Goal: Transaction & Acquisition: Purchase product/service

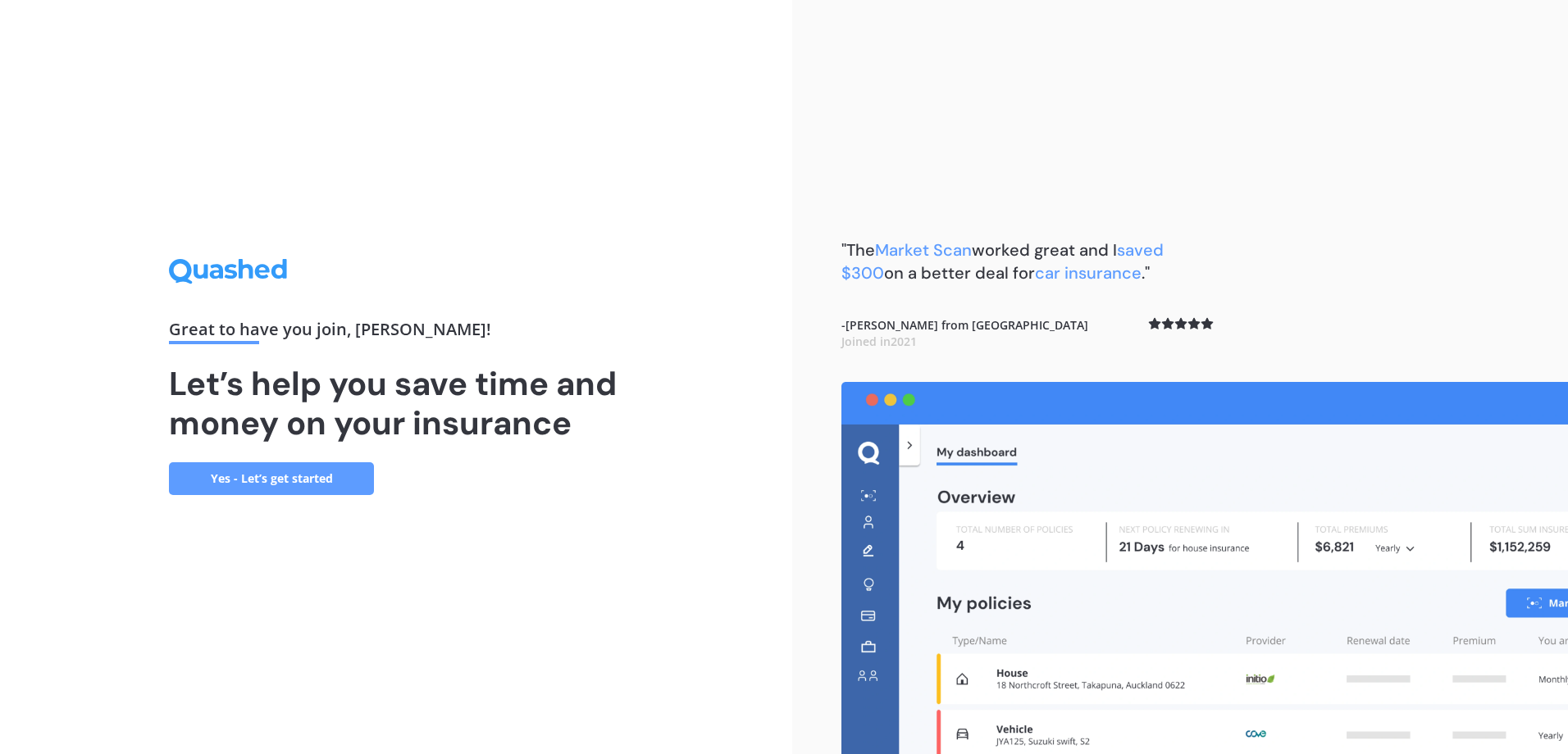
click at [257, 485] on link "Yes - Let’s get started" at bounding box center [271, 479] width 205 height 32
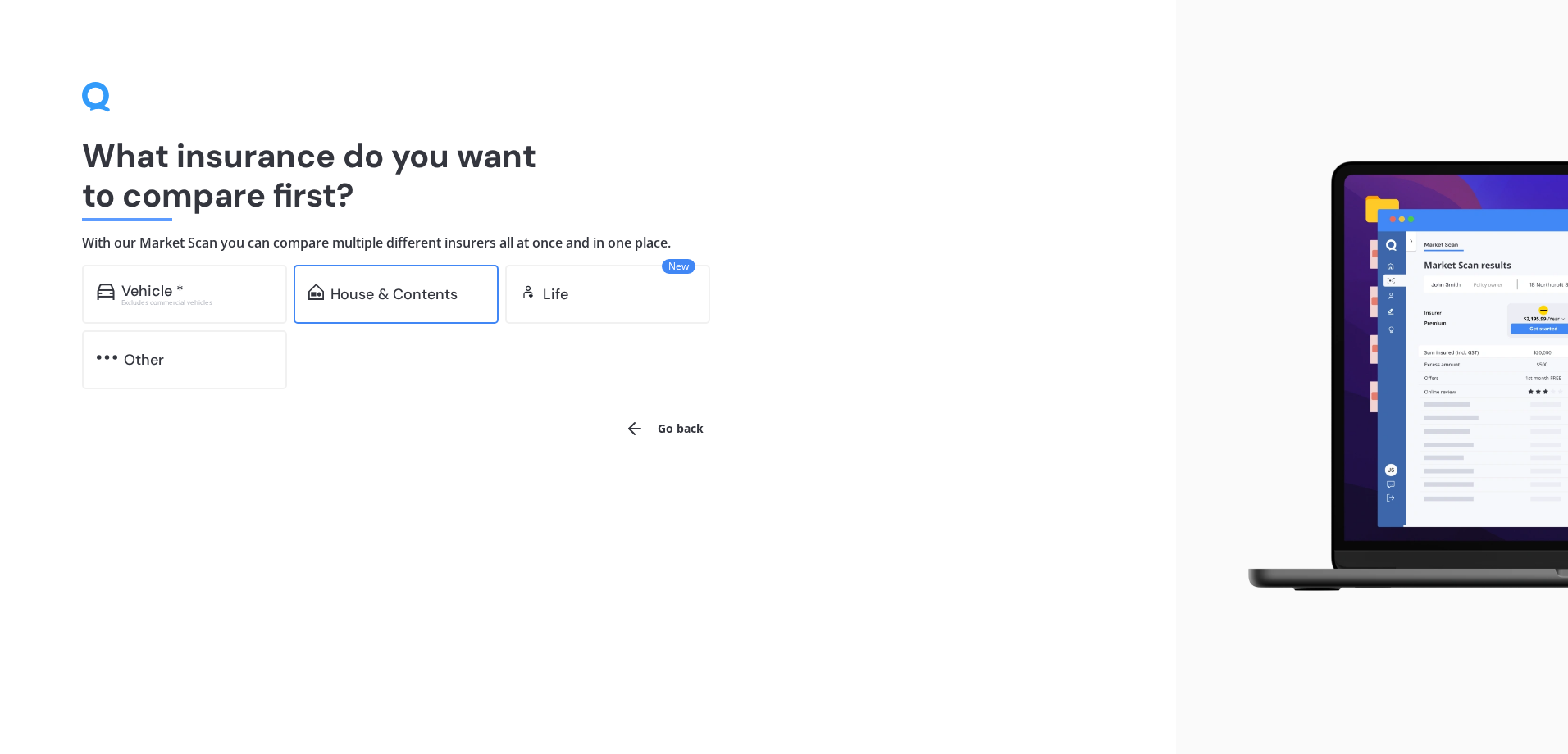
click at [394, 281] on div "House & Contents" at bounding box center [396, 295] width 205 height 59
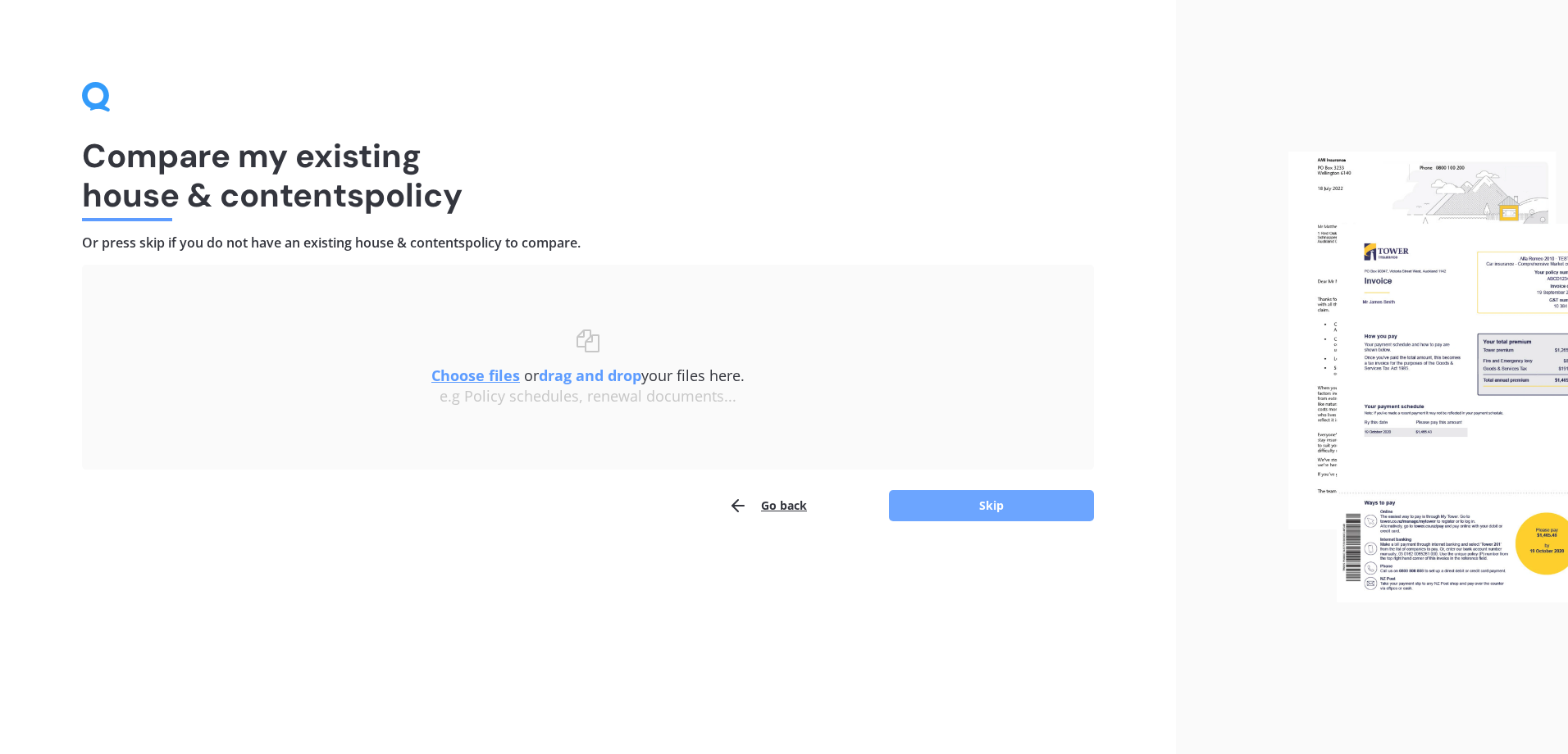
click at [965, 503] on button "Skip" at bounding box center [991, 506] width 205 height 31
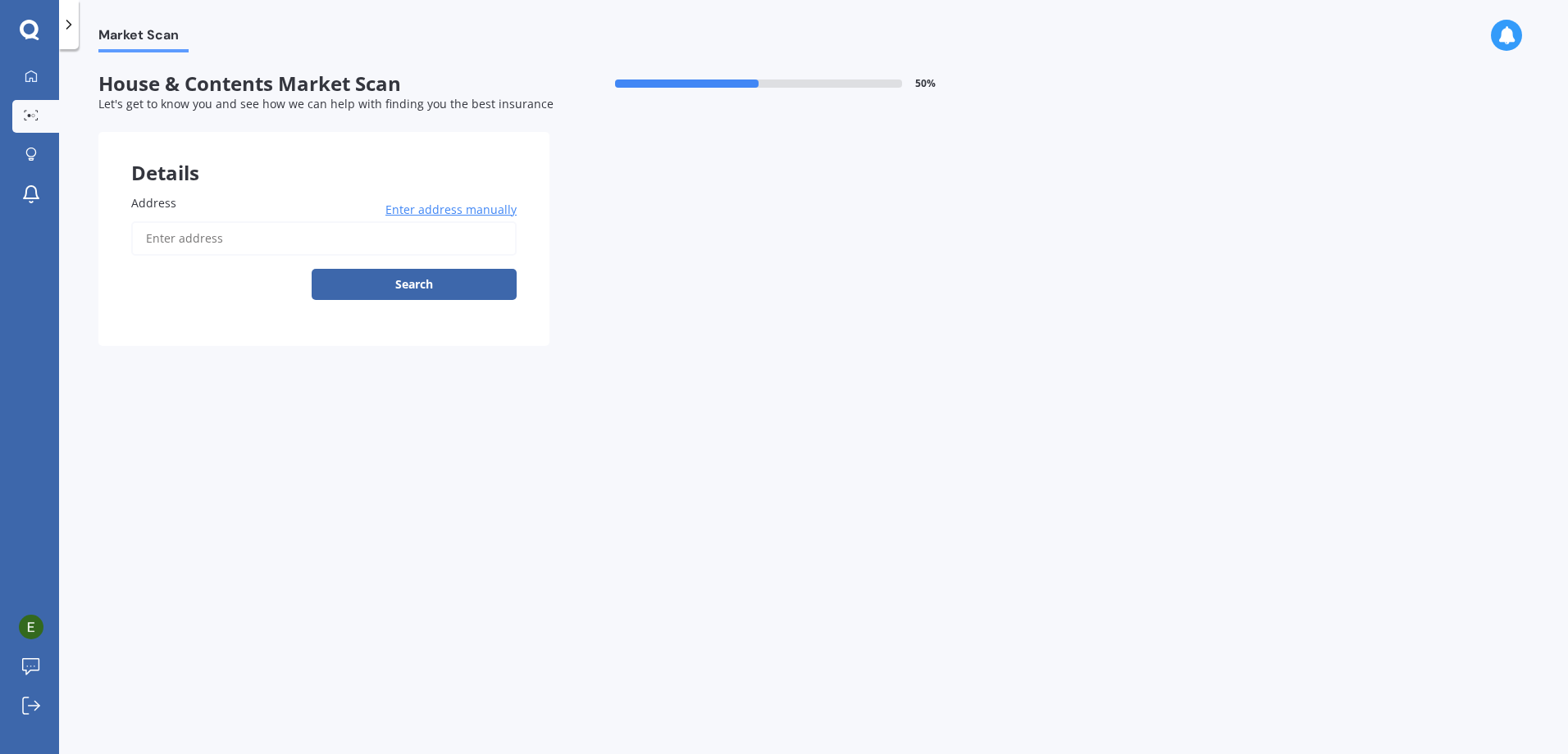
click at [241, 230] on input "Address" at bounding box center [324, 239] width 386 height 34
type input "[STREET_ADDRESS]"
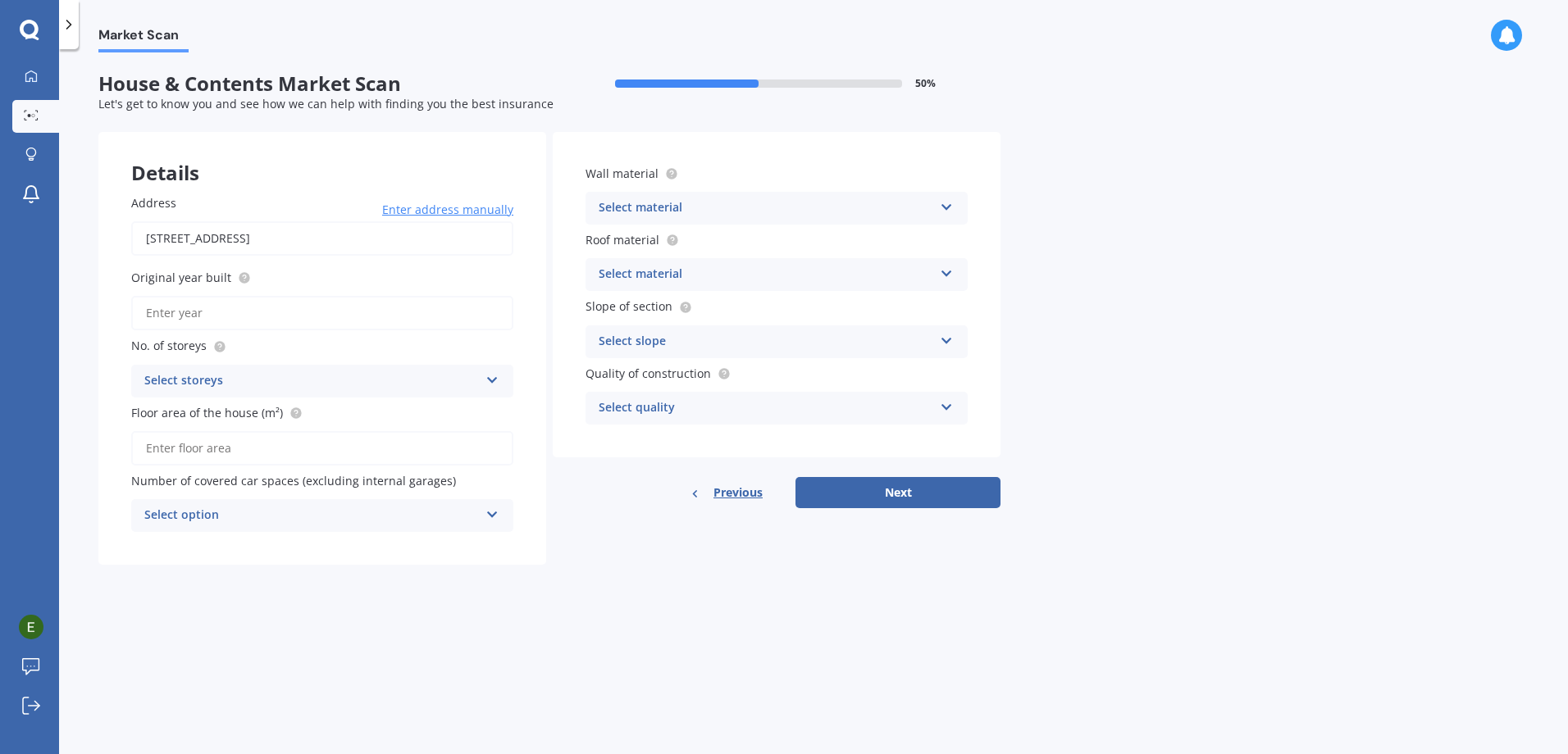
click at [282, 308] on input "Original year built" at bounding box center [322, 313] width 382 height 34
type input "1983"
click at [273, 372] on div "Select storeys" at bounding box center [311, 381] width 335 height 20
click at [227, 408] on div "1" at bounding box center [322, 413] width 381 height 30
click at [236, 442] on input "Floor area of the house (m²)" at bounding box center [322, 449] width 382 height 34
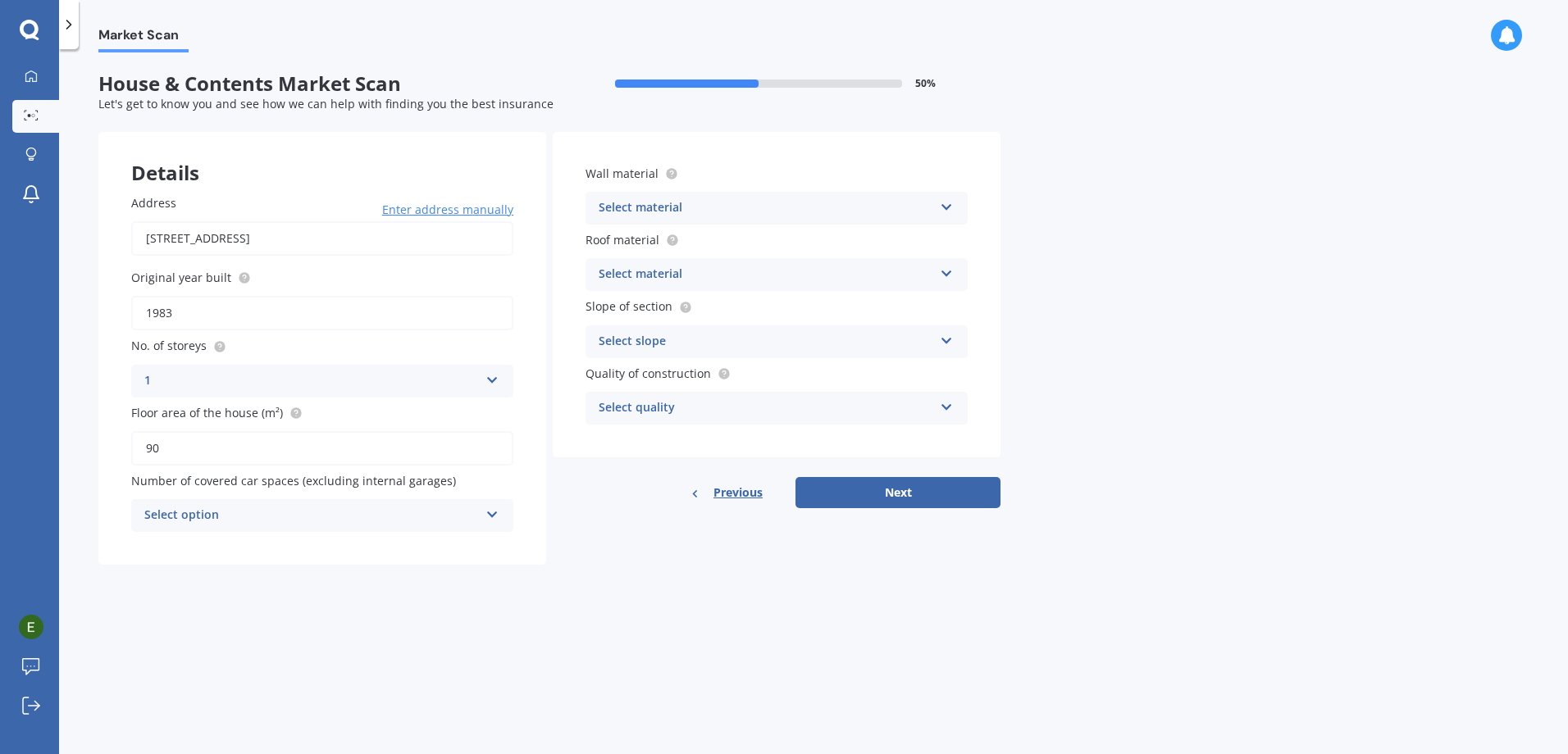
type input "90"
click at [217, 512] on div "Select option" at bounding box center [311, 515] width 335 height 20
click at [208, 600] on div "2" at bounding box center [322, 606] width 381 height 30
click at [836, 189] on div "Wall material Select material Artificial weatherboard/plank cladding Blockwork …" at bounding box center [776, 195] width 382 height 60
click at [835, 198] on div "Select material Artificial weatherboard/plank cladding Blockwork Brick veneer D…" at bounding box center [776, 208] width 382 height 32
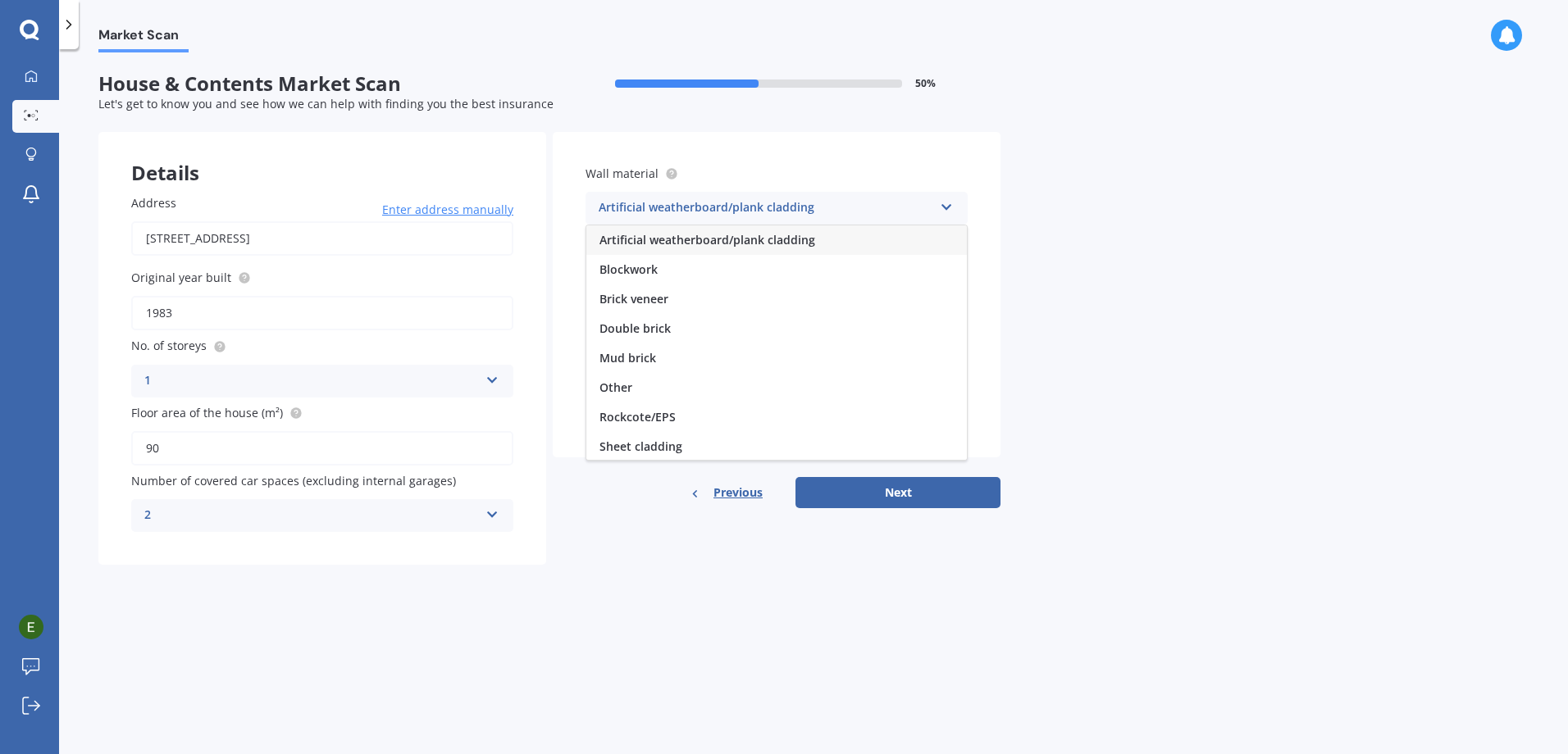
click at [811, 237] on span "Artificial weatherboard/plank cladding" at bounding box center [707, 240] width 216 height 15
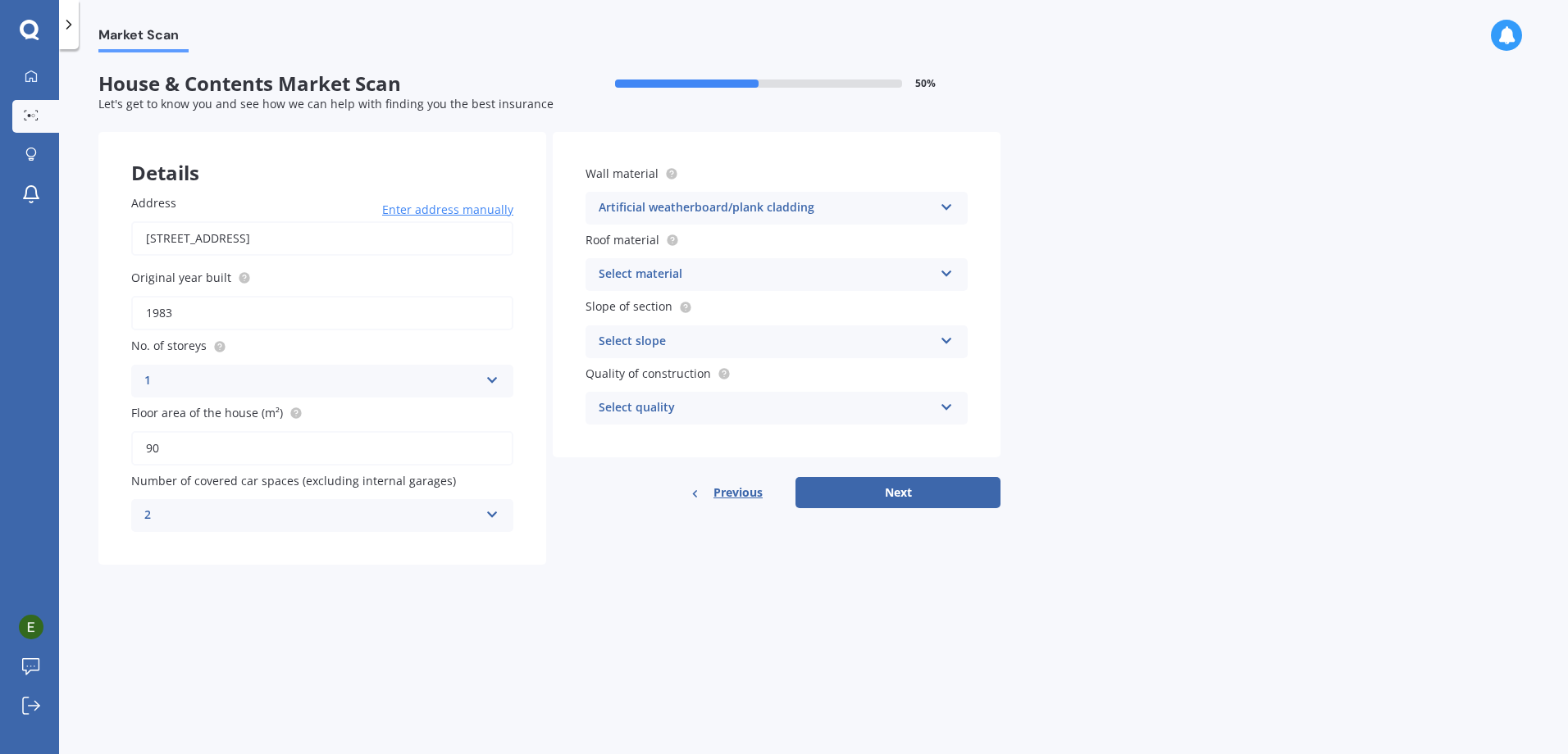
click at [805, 269] on div "Select material" at bounding box center [765, 275] width 335 height 20
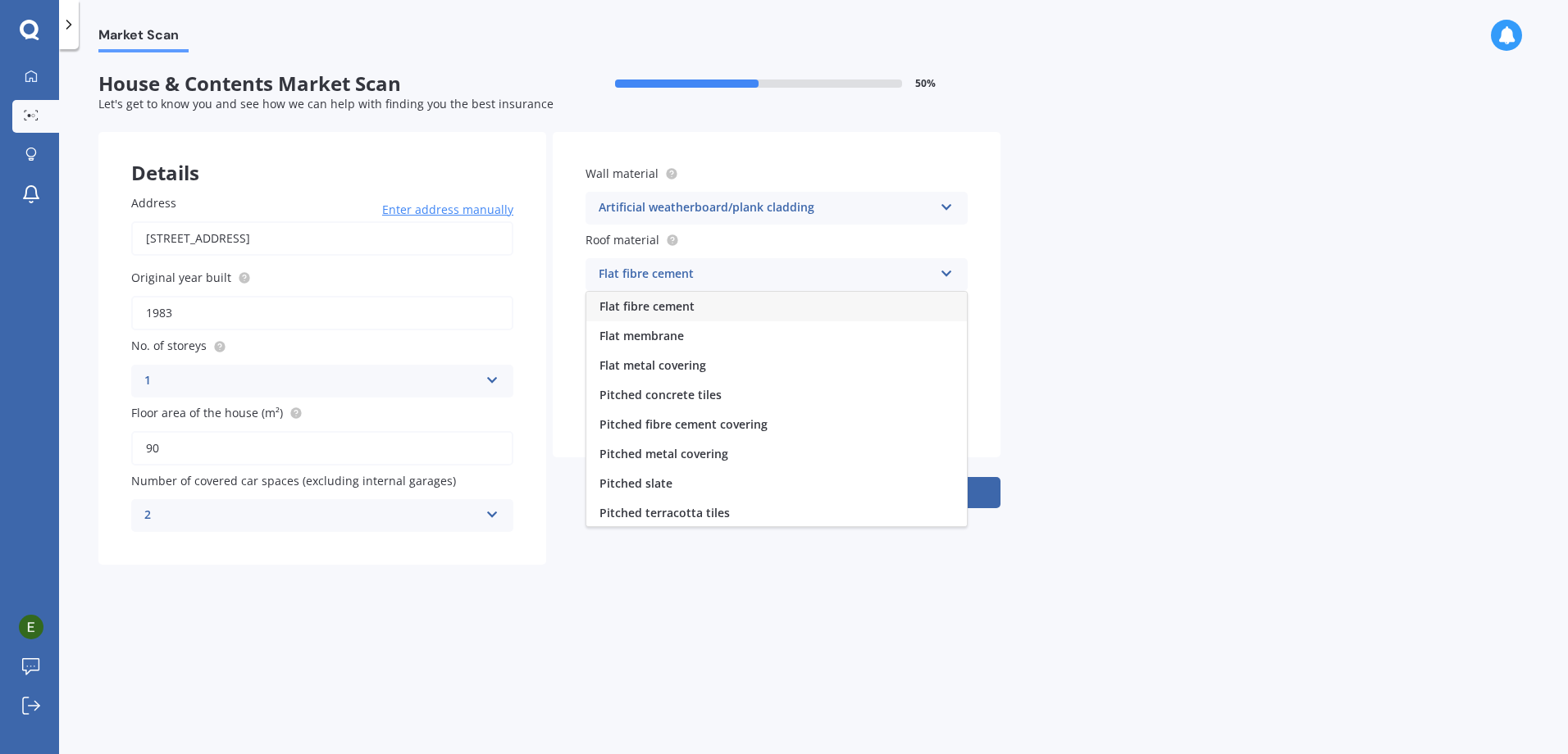
drag, startPoint x: 715, startPoint y: 454, endPoint x: 723, endPoint y: 451, distance: 8.5
click at [716, 453] on span "Pitched metal covering" at bounding box center [663, 453] width 129 height 15
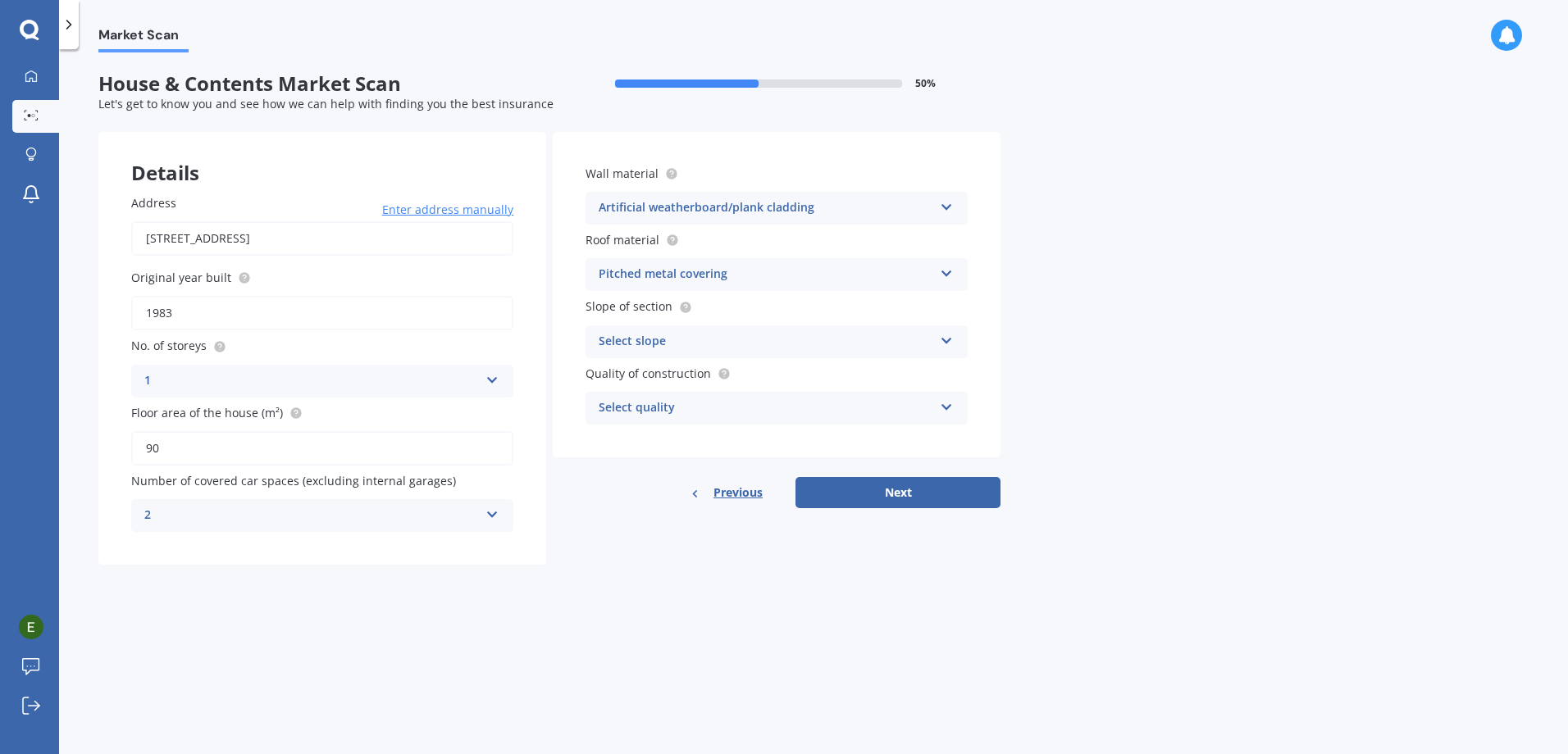
click at [724, 343] on div "Select slope" at bounding box center [765, 342] width 335 height 20
click at [728, 386] on div "Flat or gentle slope (up to about 5°)" at bounding box center [776, 373] width 381 height 30
click at [709, 413] on div "Select quality" at bounding box center [765, 408] width 335 height 20
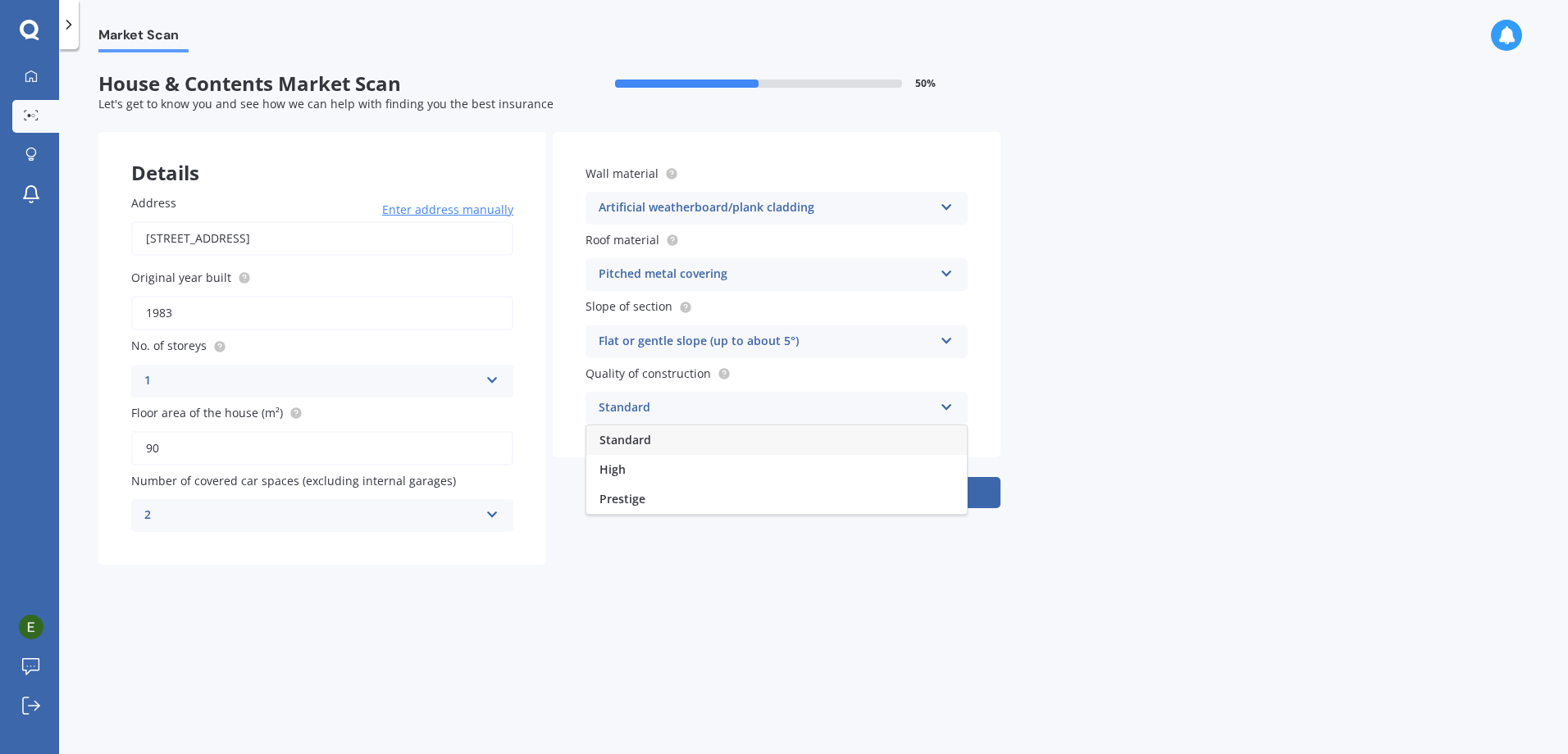
click at [724, 433] on div "Standard" at bounding box center [776, 440] width 381 height 30
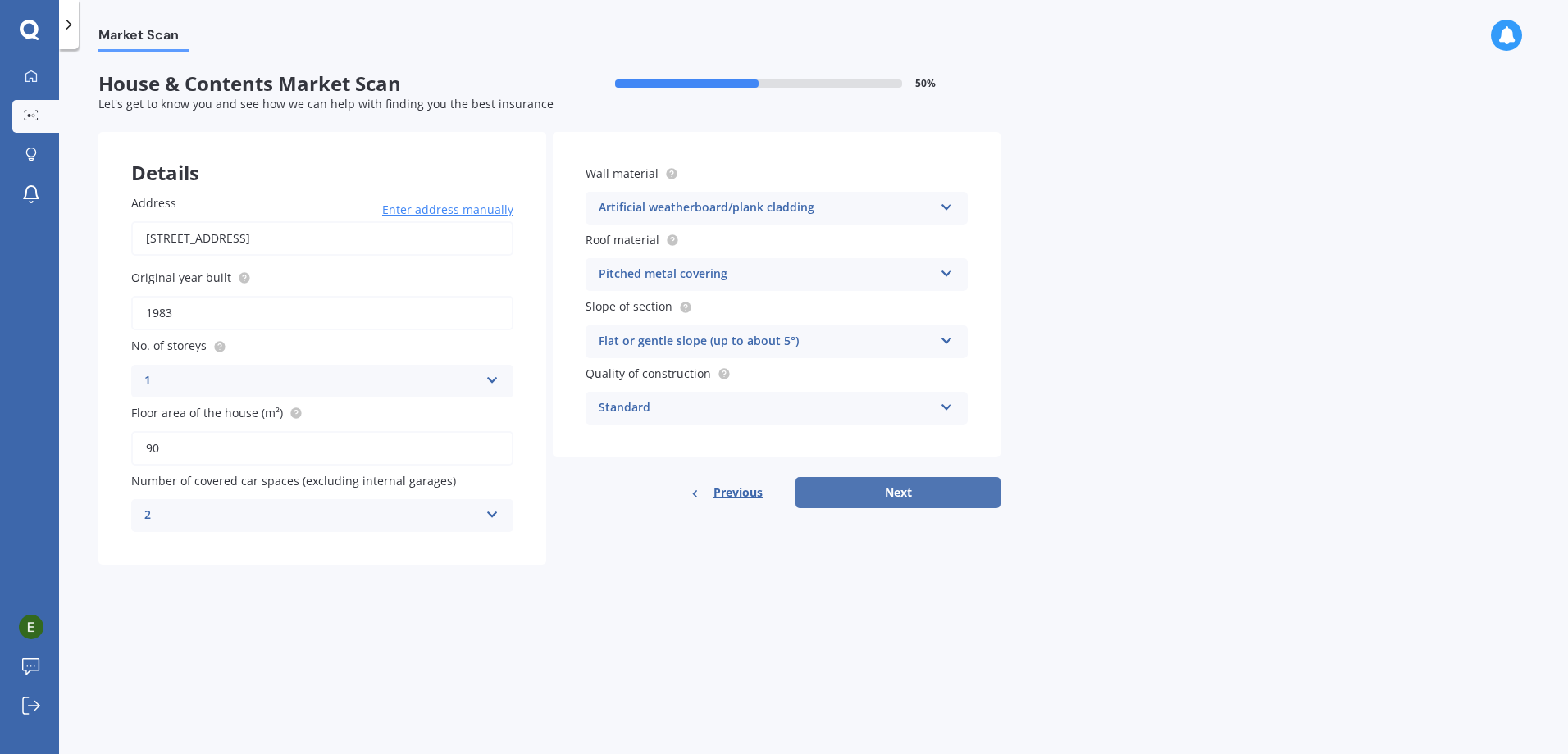
click at [985, 494] on button "Next" at bounding box center [897, 492] width 205 height 31
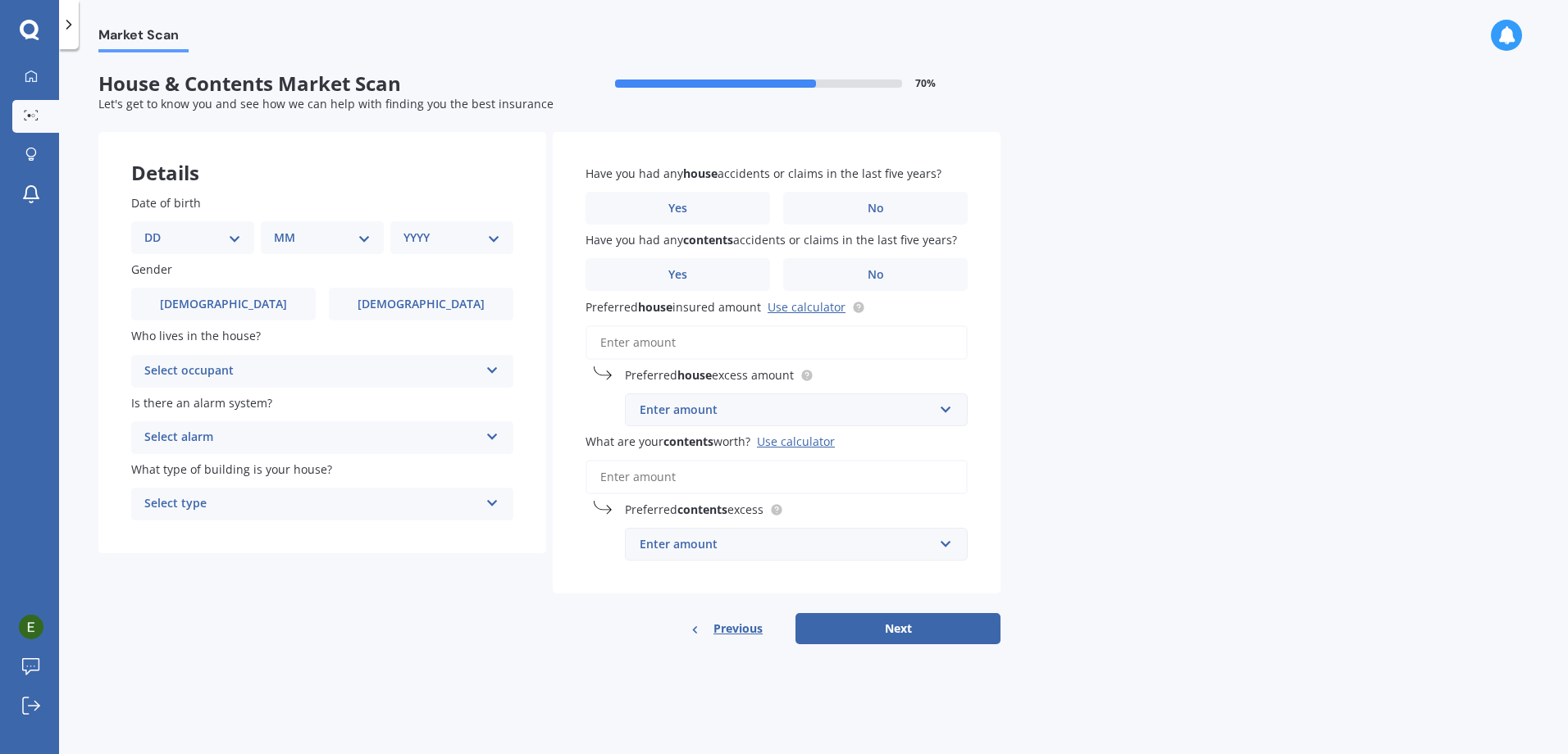
click at [161, 241] on select "DD 01 02 03 04 05 06 07 08 09 10 11 12 13 14 15 16 17 18 19 20 21 22 23 24 25 2…" at bounding box center [192, 238] width 96 height 18
select select "12"
click at [157, 229] on select "DD 01 02 03 04 05 06 07 08 09 10 11 12 13 14 15 16 17 18 19 20 21 22 23 24 25 2…" at bounding box center [192, 238] width 96 height 18
click at [315, 242] on select "MM 01 02 03 04 05 06 07 08 09 10 11 12" at bounding box center [325, 238] width 91 height 18
select select "03"
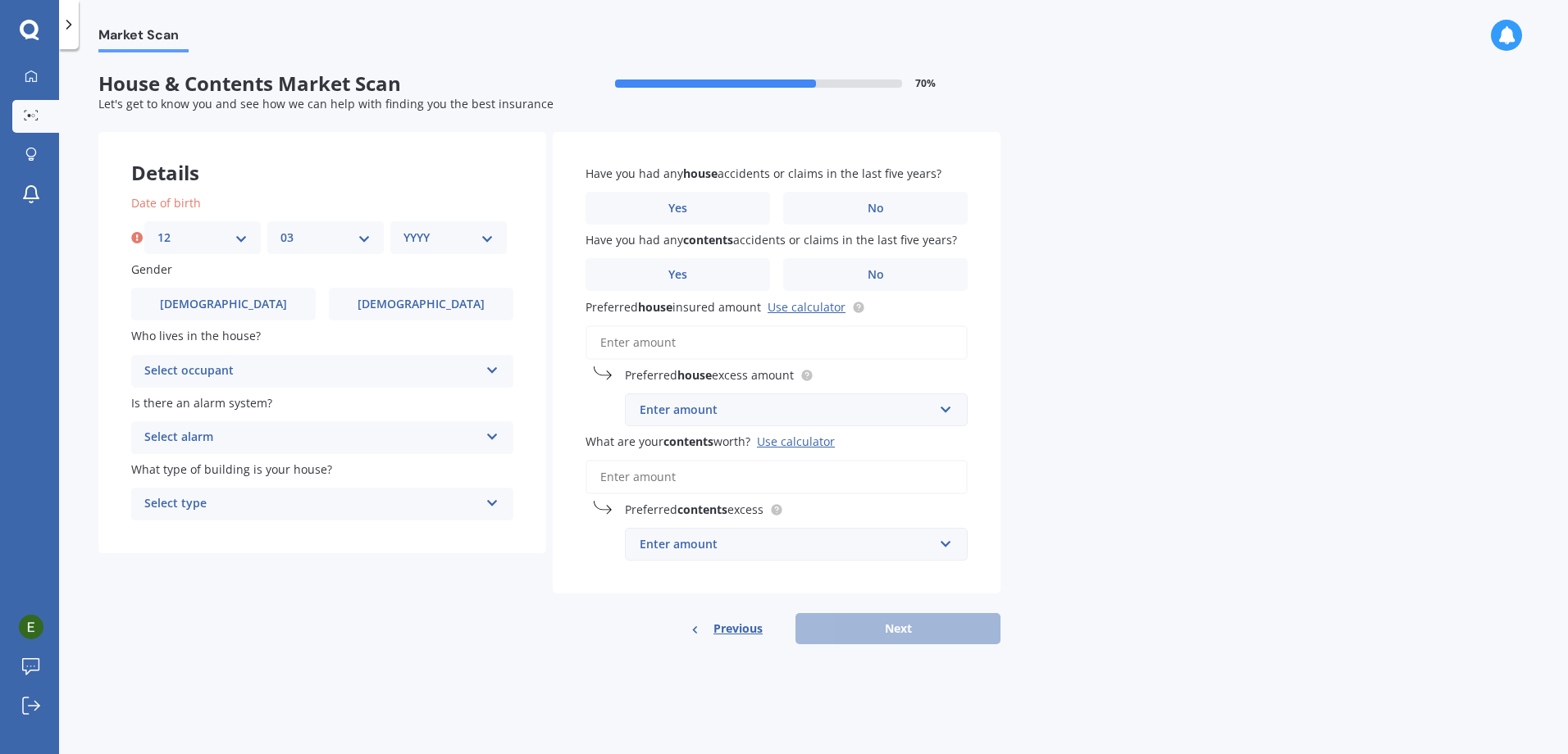
click at [281, 229] on select "MM 01 02 03 04 05 06 07 08 09 10 11 12" at bounding box center [325, 238] width 91 height 18
click at [492, 220] on div "Date of birth DD 01 02 03 04 05 06 07 08 09 10 11 12 13 14 15 16 17 18 19 20 21…" at bounding box center [322, 224] width 382 height 60
click at [489, 231] on select "YYYY 2009 2008 2007 2006 2005 2004 2003 2002 2001 2000 1999 1998 1997 1996 1995…" at bounding box center [449, 238] width 91 height 18
select select "1999"
click at [404, 229] on select "YYYY 2009 2008 2007 2006 2005 2004 2003 2002 2001 2000 1999 1998 1997 1996 1995…" at bounding box center [449, 238] width 91 height 18
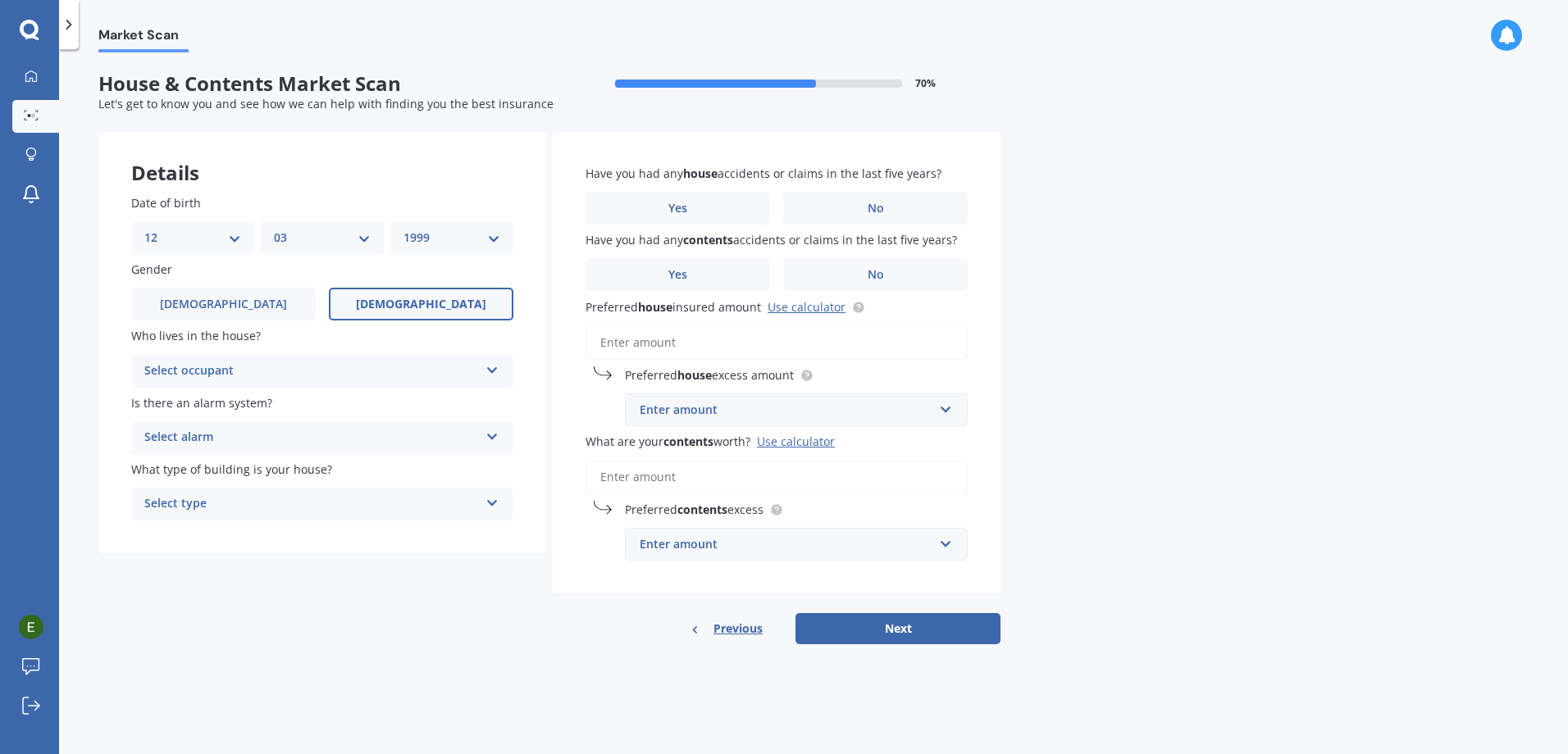
click at [370, 305] on label "[DEMOGRAPHIC_DATA]" at bounding box center [421, 304] width 184 height 32
click at [0, 0] on input "[DEMOGRAPHIC_DATA]" at bounding box center [0, 0] width 0 height 0
click at [332, 379] on div "Select occupant" at bounding box center [311, 371] width 335 height 20
click at [328, 392] on div "Owner" at bounding box center [322, 403] width 381 height 30
click at [304, 428] on div "Select alarm Yes, monitored Yes, not monitored No" at bounding box center [322, 438] width 382 height 32
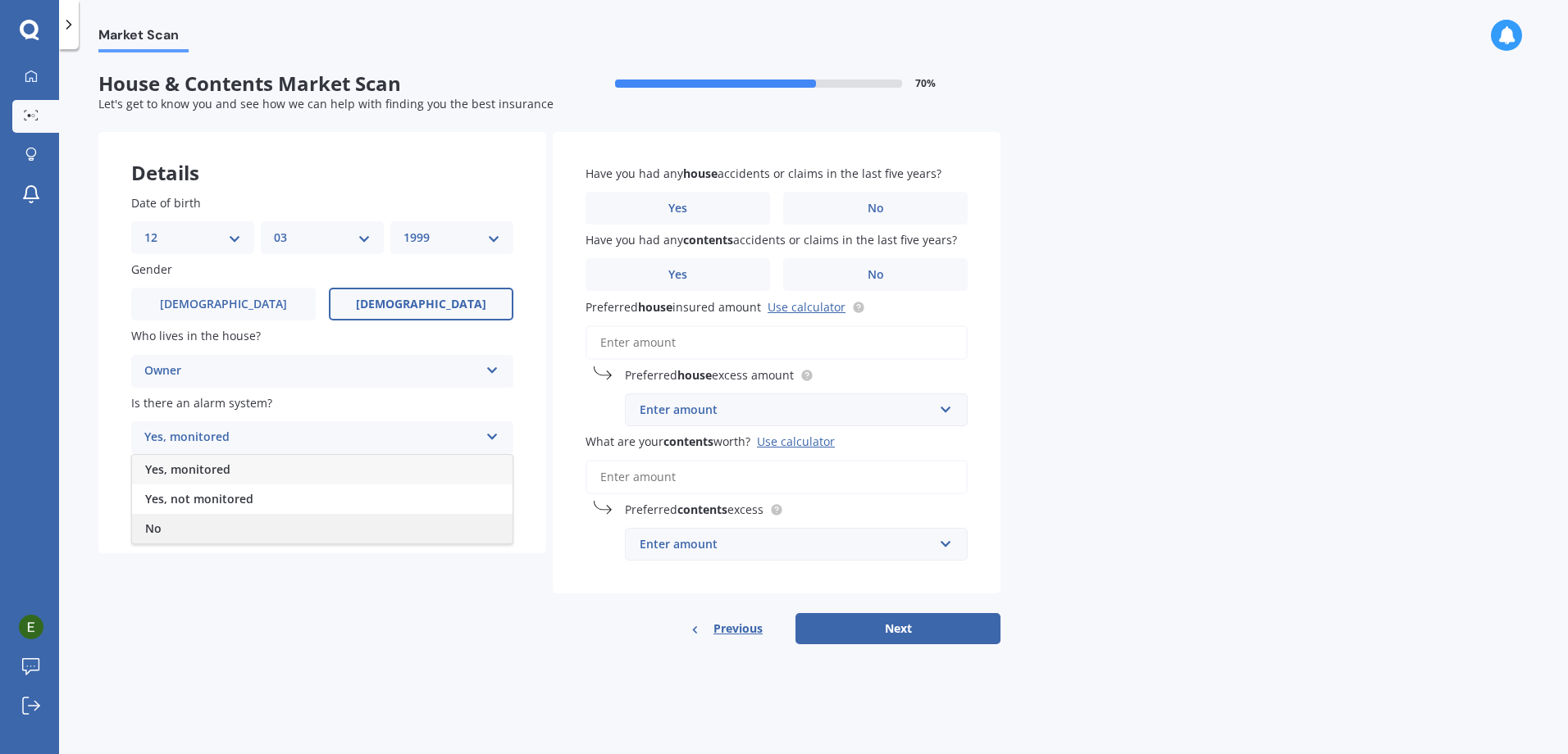
click at [262, 521] on div "No" at bounding box center [322, 529] width 381 height 30
click at [301, 510] on div "Select type" at bounding box center [311, 504] width 335 height 20
click at [275, 536] on div "Freestanding" at bounding box center [322, 535] width 381 height 30
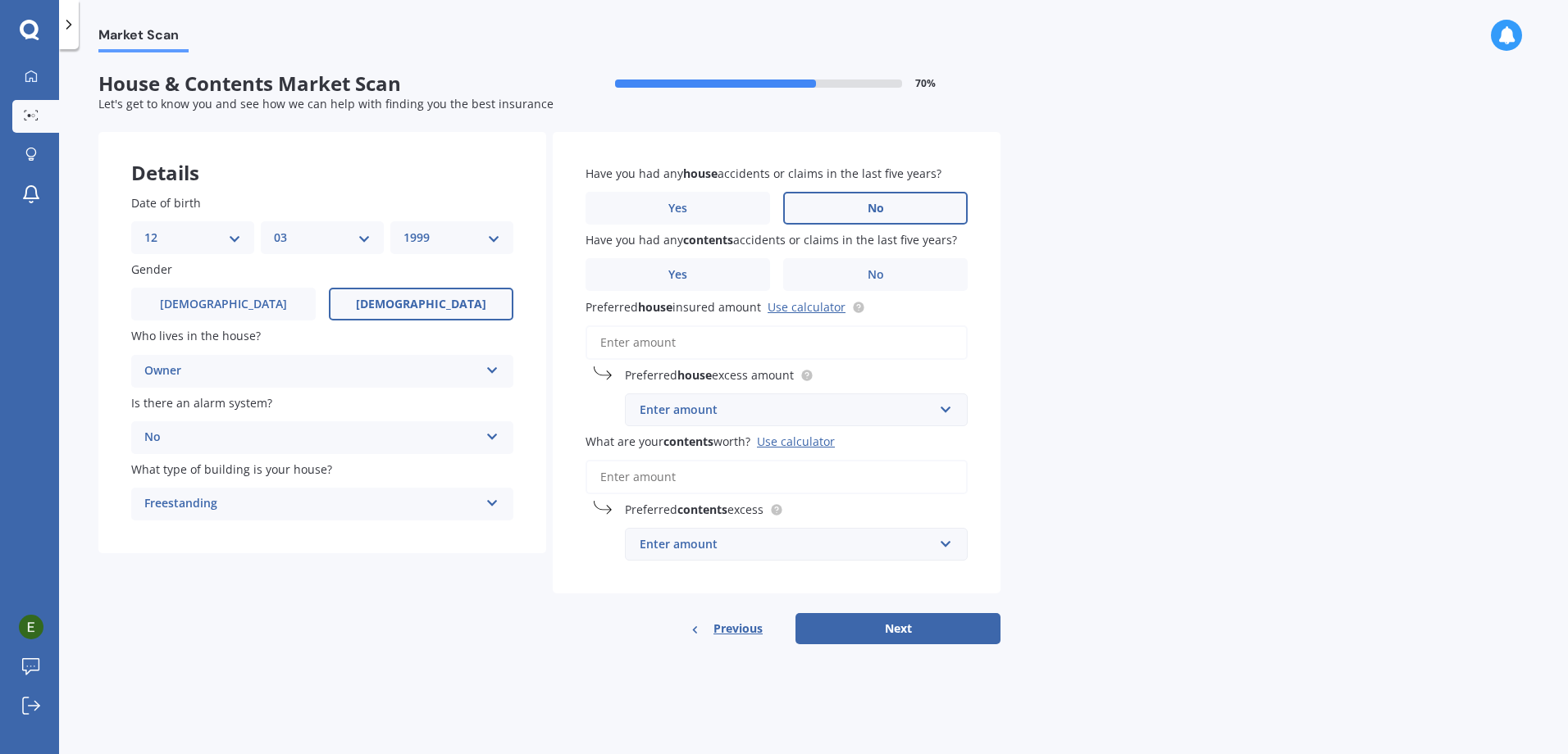
click at [790, 195] on label "No" at bounding box center [874, 208] width 184 height 32
click at [0, 0] on input "No" at bounding box center [0, 0] width 0 height 0
click at [852, 272] on label "No" at bounding box center [874, 275] width 184 height 32
click at [0, 0] on input "No" at bounding box center [0, 0] width 0 height 0
click at [814, 332] on input "Preferred house insured amount Use calculator" at bounding box center [776, 343] width 382 height 34
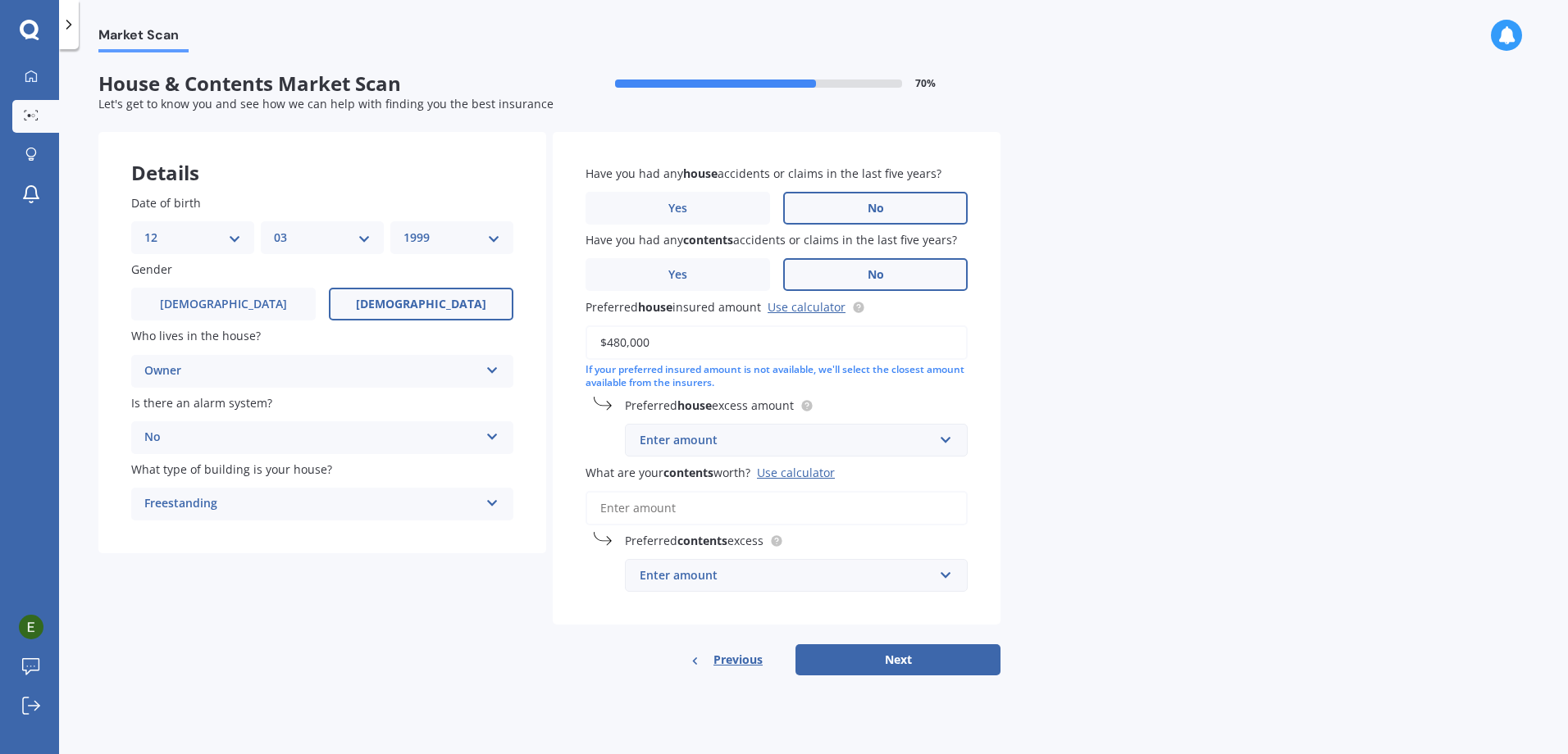
type input "$480,000"
click at [1012, 383] on div "Market Scan House & Contents Market Scan 70 % Let's get to know you and see how…" at bounding box center [813, 405] width 1509 height 705
click at [894, 443] on div "Enter amount" at bounding box center [786, 440] width 294 height 18
click at [767, 562] on div "$750" at bounding box center [796, 562] width 341 height 31
click at [829, 505] on input "What are your contents worth? Use calculator" at bounding box center [776, 509] width 382 height 34
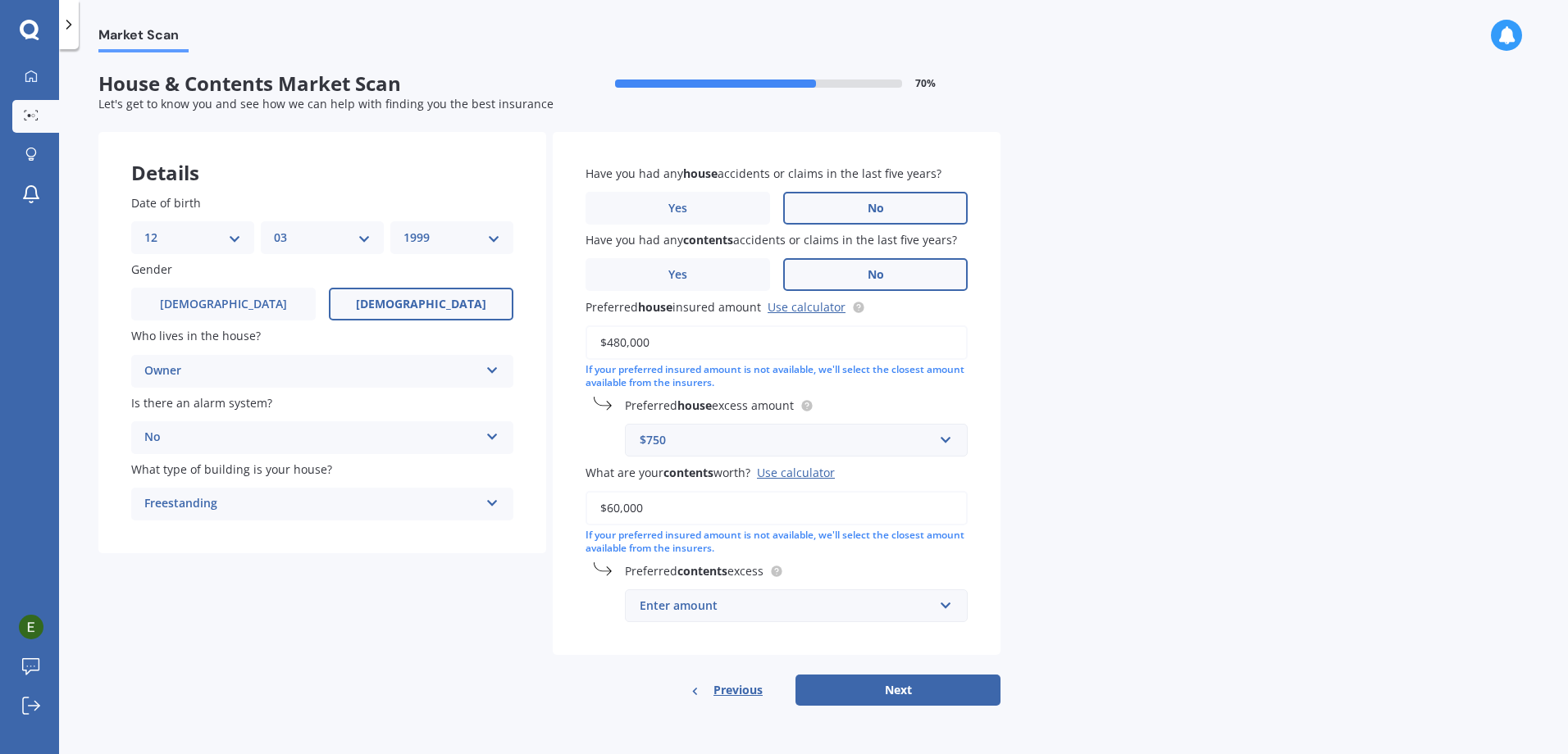
type input "$60,000"
click at [797, 594] on input "text" at bounding box center [790, 606] width 328 height 31
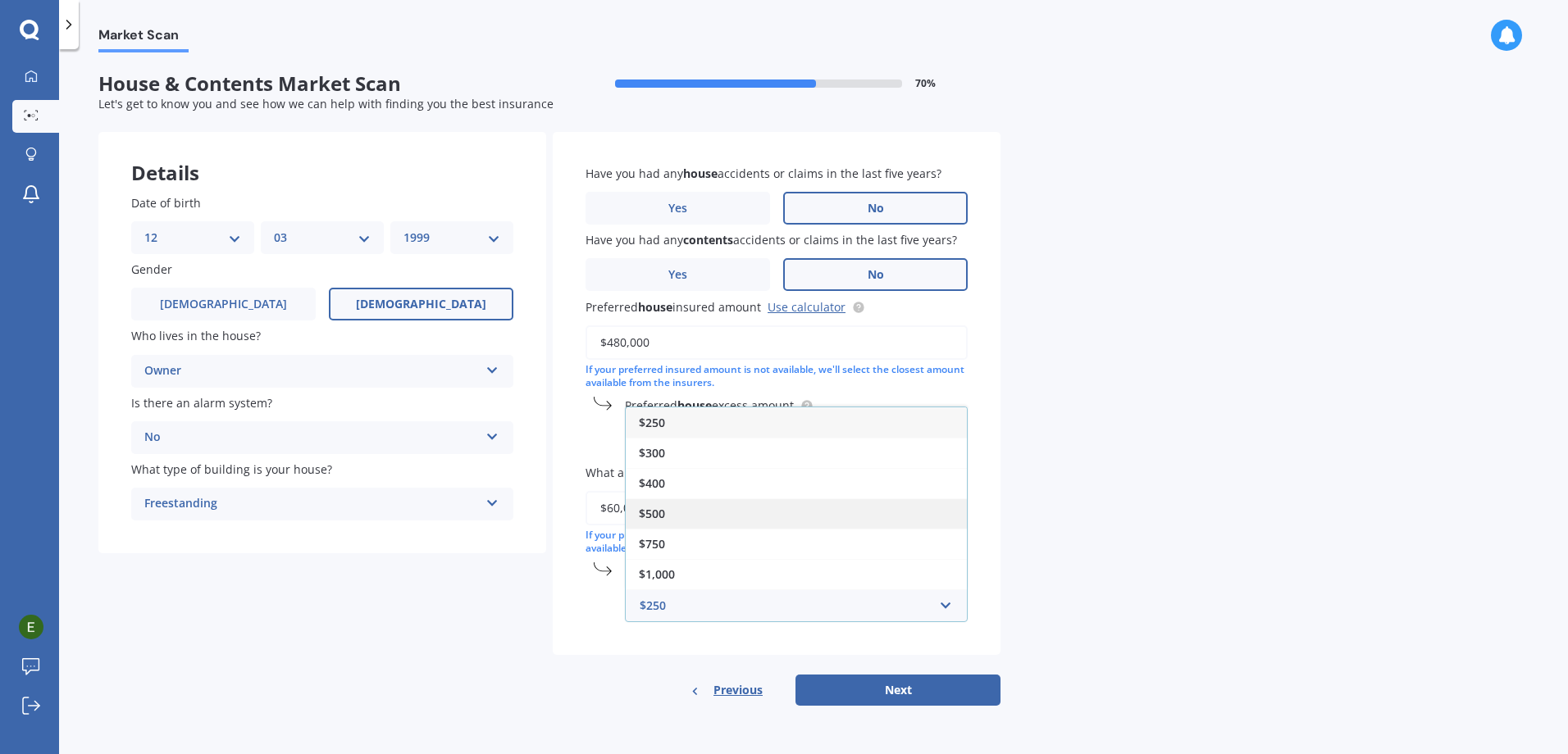
click at [700, 509] on div "$500" at bounding box center [796, 513] width 341 height 31
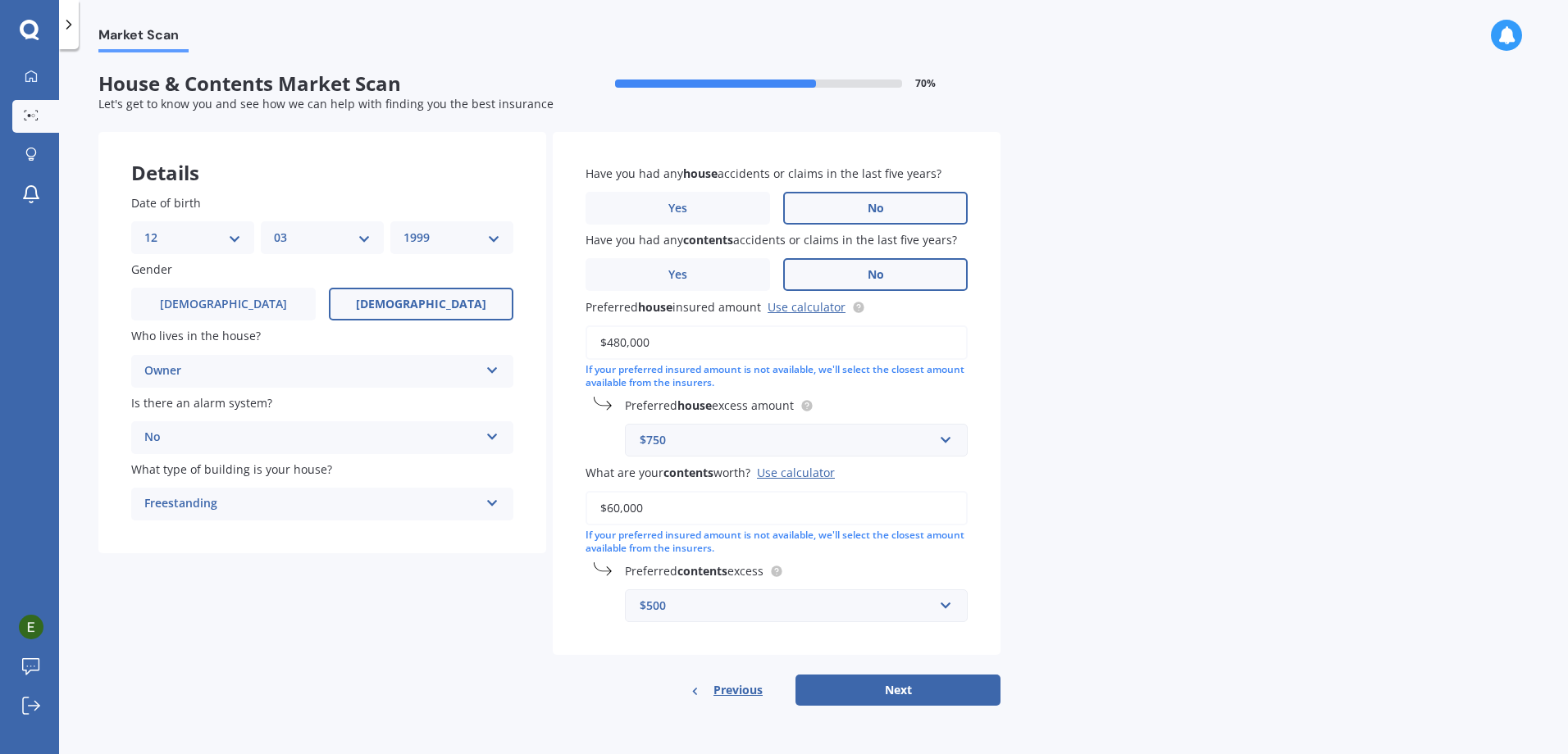
click at [1021, 622] on div "Market Scan House & Contents Market Scan 70 % Let's get to know you and see how…" at bounding box center [813, 405] width 1509 height 705
click at [885, 690] on button "Next" at bounding box center [897, 690] width 205 height 31
select select "12"
select select "03"
select select "1999"
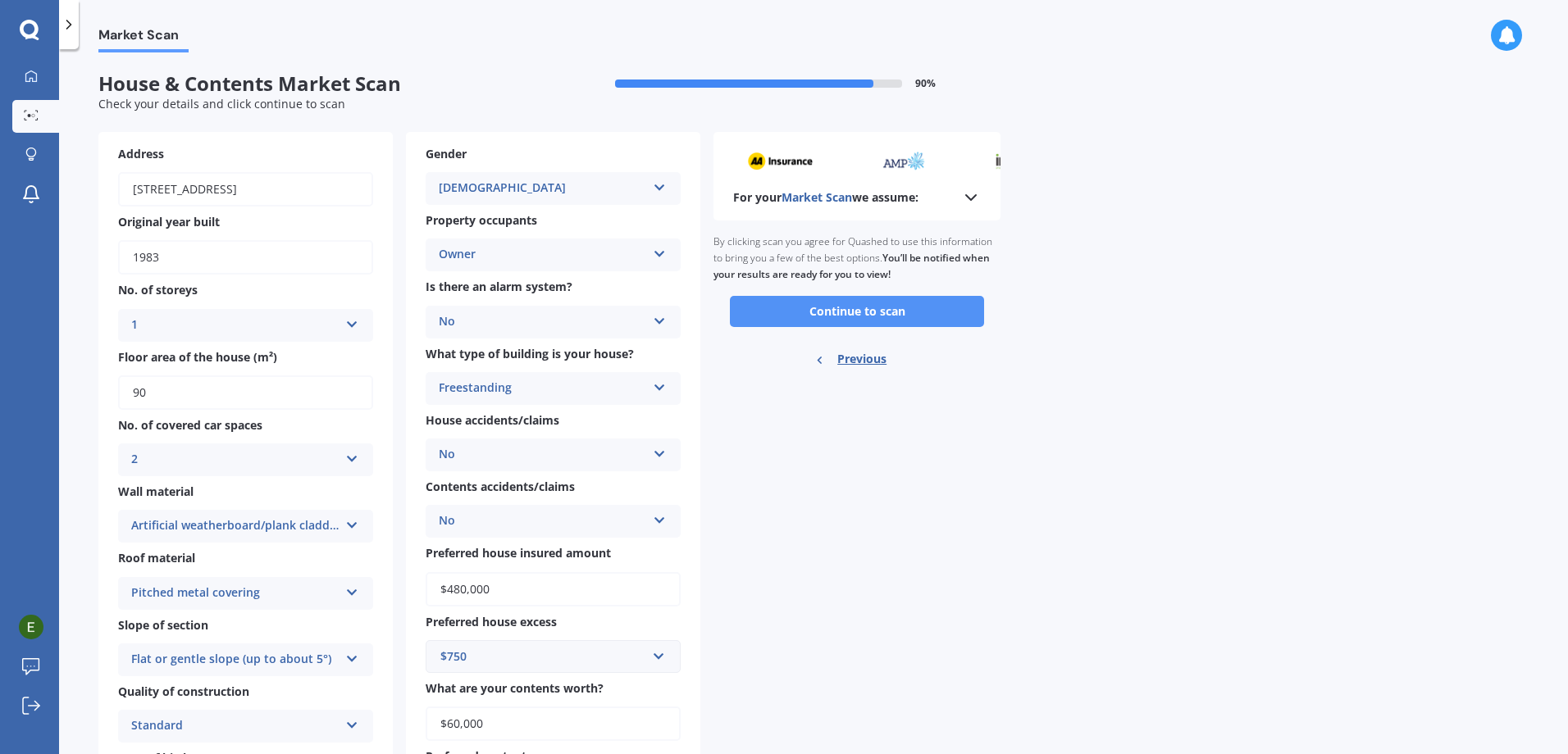
click at [907, 321] on button "Continue to scan" at bounding box center [857, 311] width 254 height 31
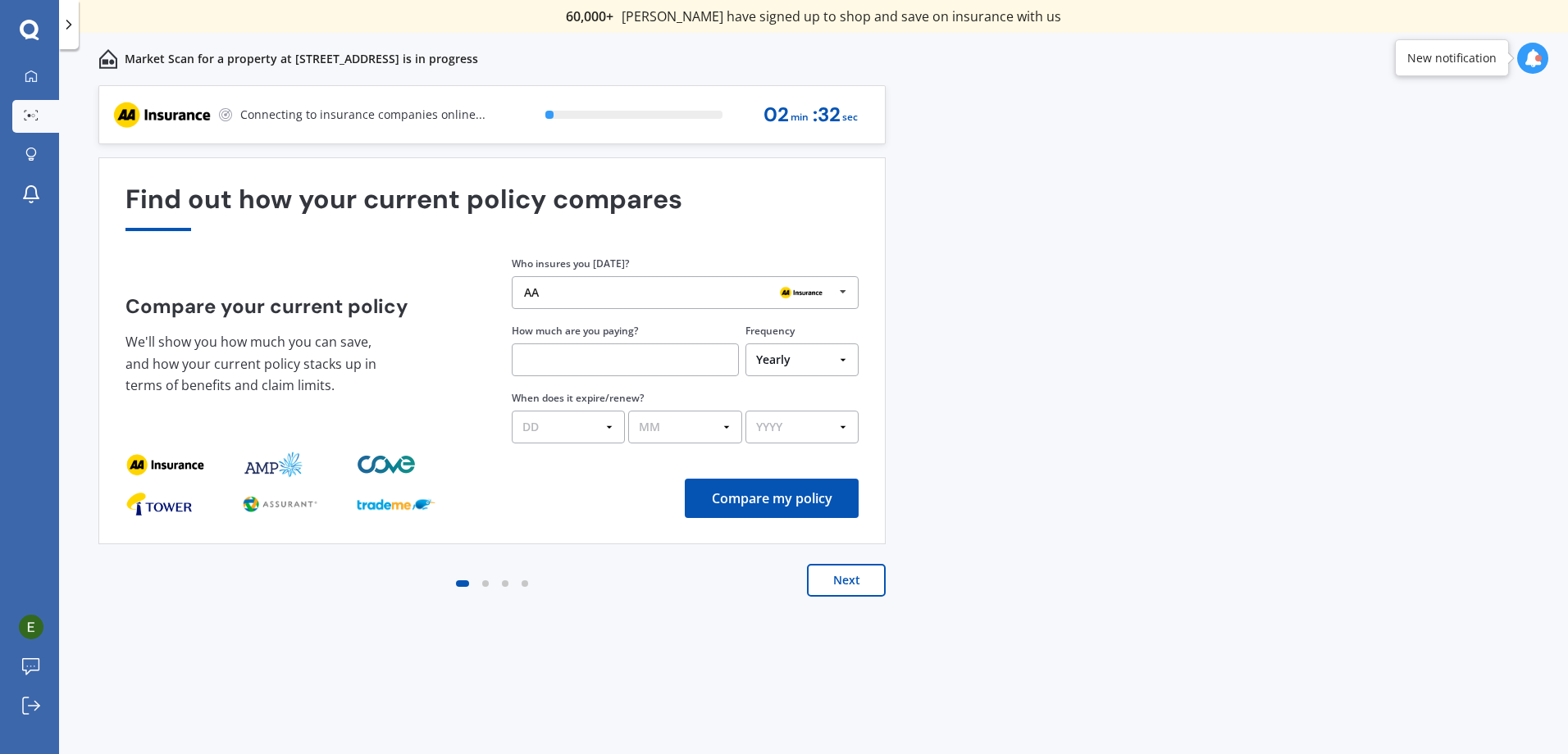
click at [816, 297] on img at bounding box center [801, 292] width 52 height 20
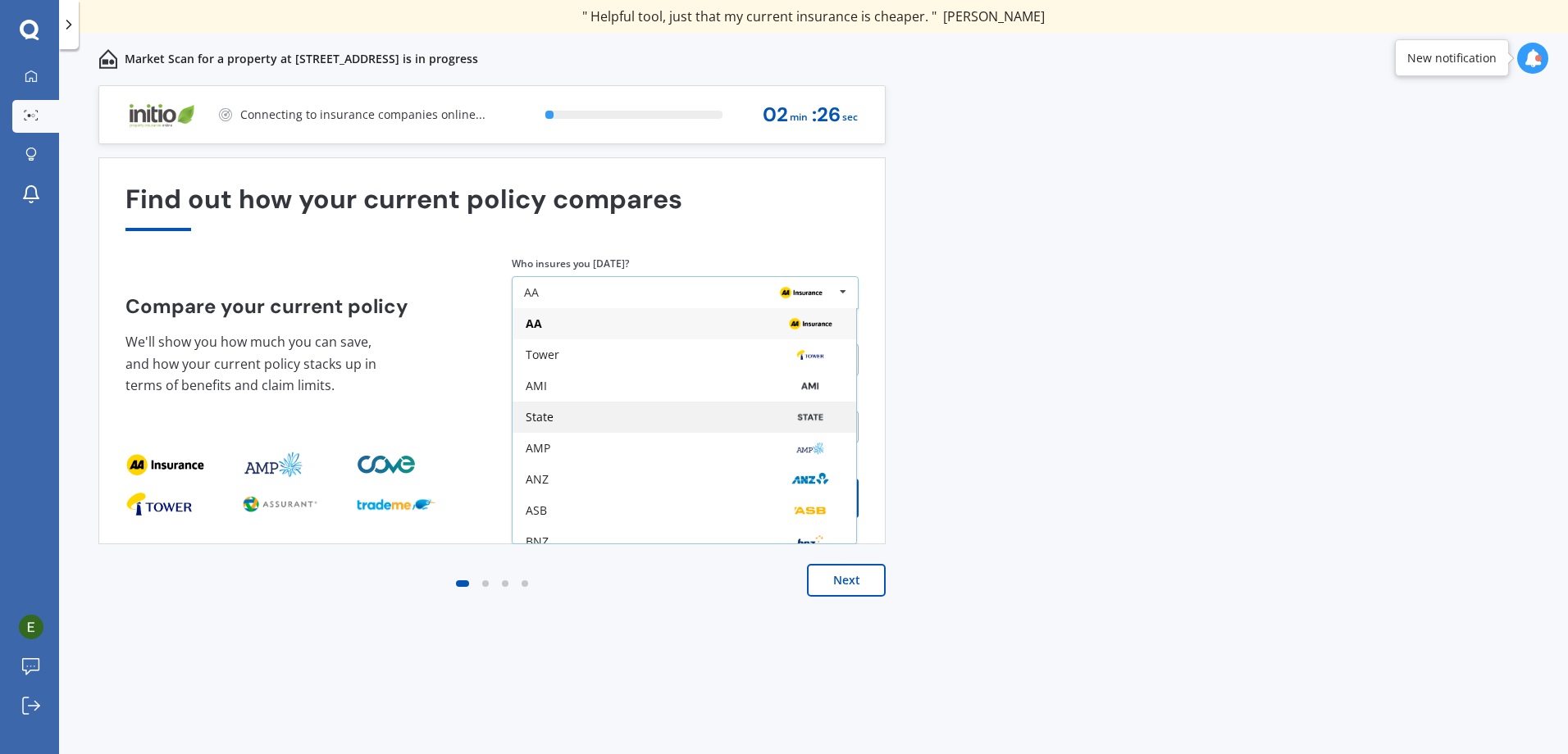
click at [655, 416] on div "State" at bounding box center [684, 417] width 317 height 13
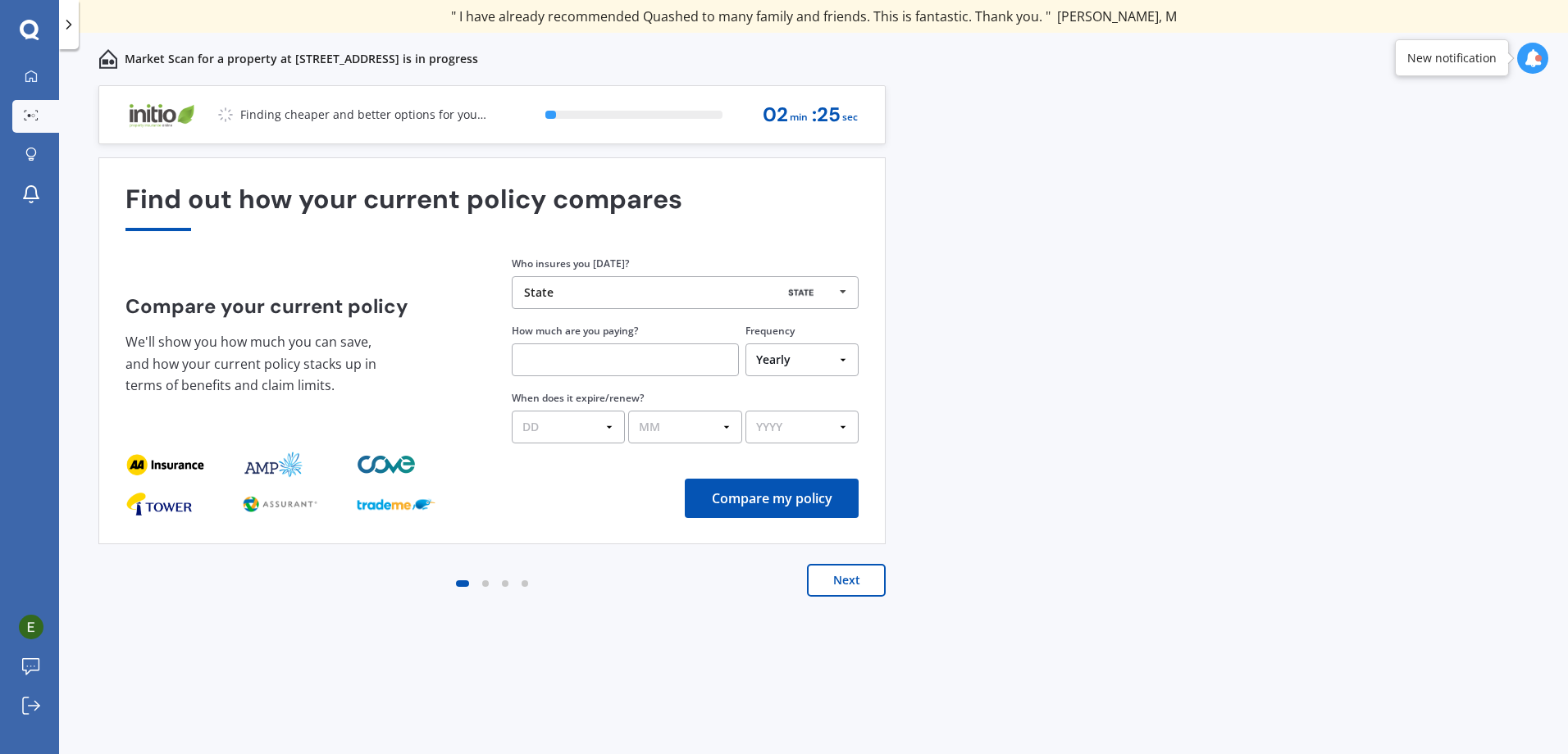
click at [666, 344] on input "text" at bounding box center [625, 360] width 227 height 32
click at [790, 350] on select "Yearly Six-Monthly Quarterly Monthly Fortnightly Weekly One-Off" at bounding box center [802, 360] width 114 height 32
select select "Monthly"
click at [745, 344] on select "Yearly Six-Monthly Quarterly Monthly Fortnightly Weekly One-Off" at bounding box center [802, 360] width 114 height 32
click at [664, 365] on input "text" at bounding box center [625, 360] width 227 height 32
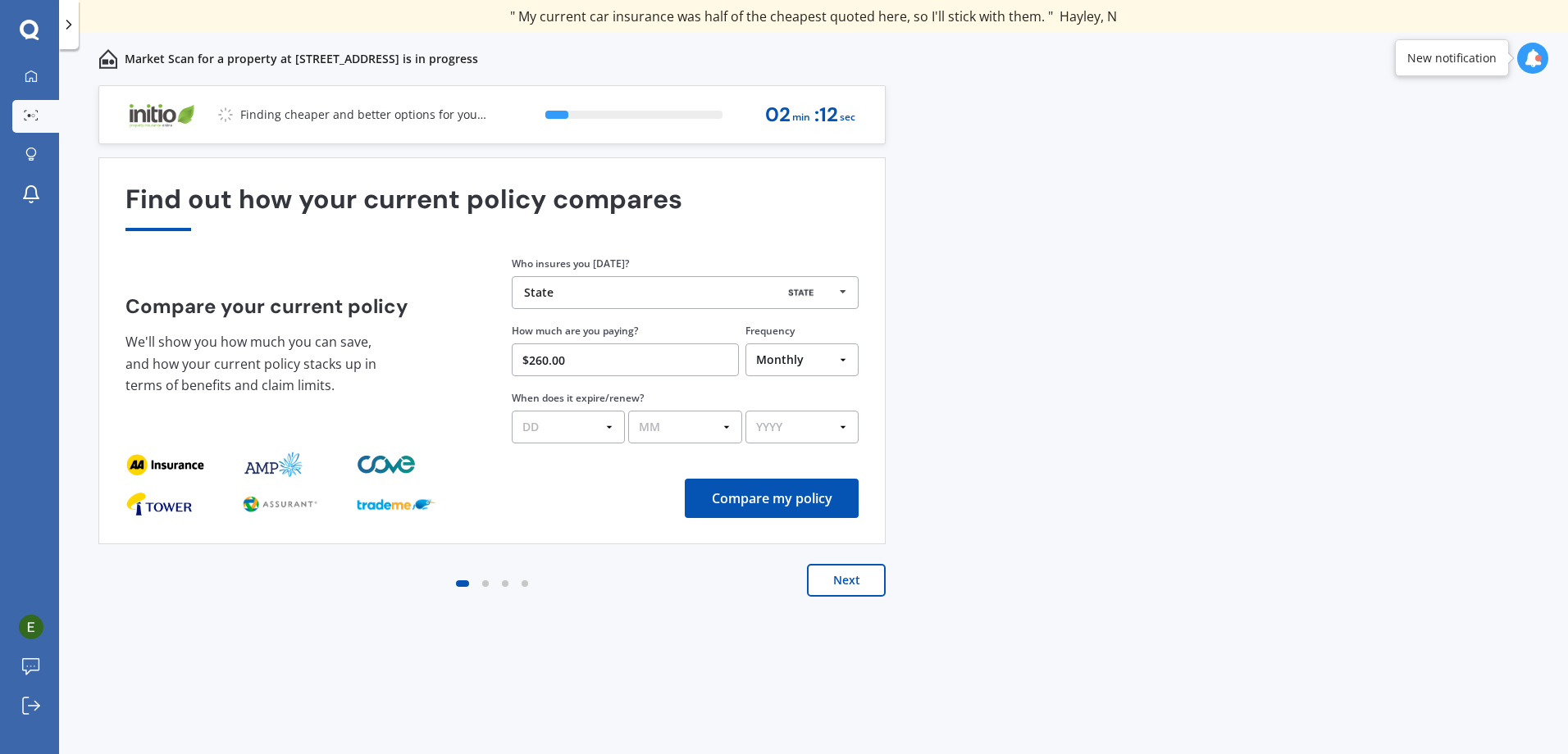
type input "$260.00"
click at [596, 428] on select "DD 01 02 03 04 05 06 07 08 09 10 11 12 13 14 15 16 17 18 19 20 21 22 23 24 25 2…" at bounding box center [568, 427] width 114 height 32
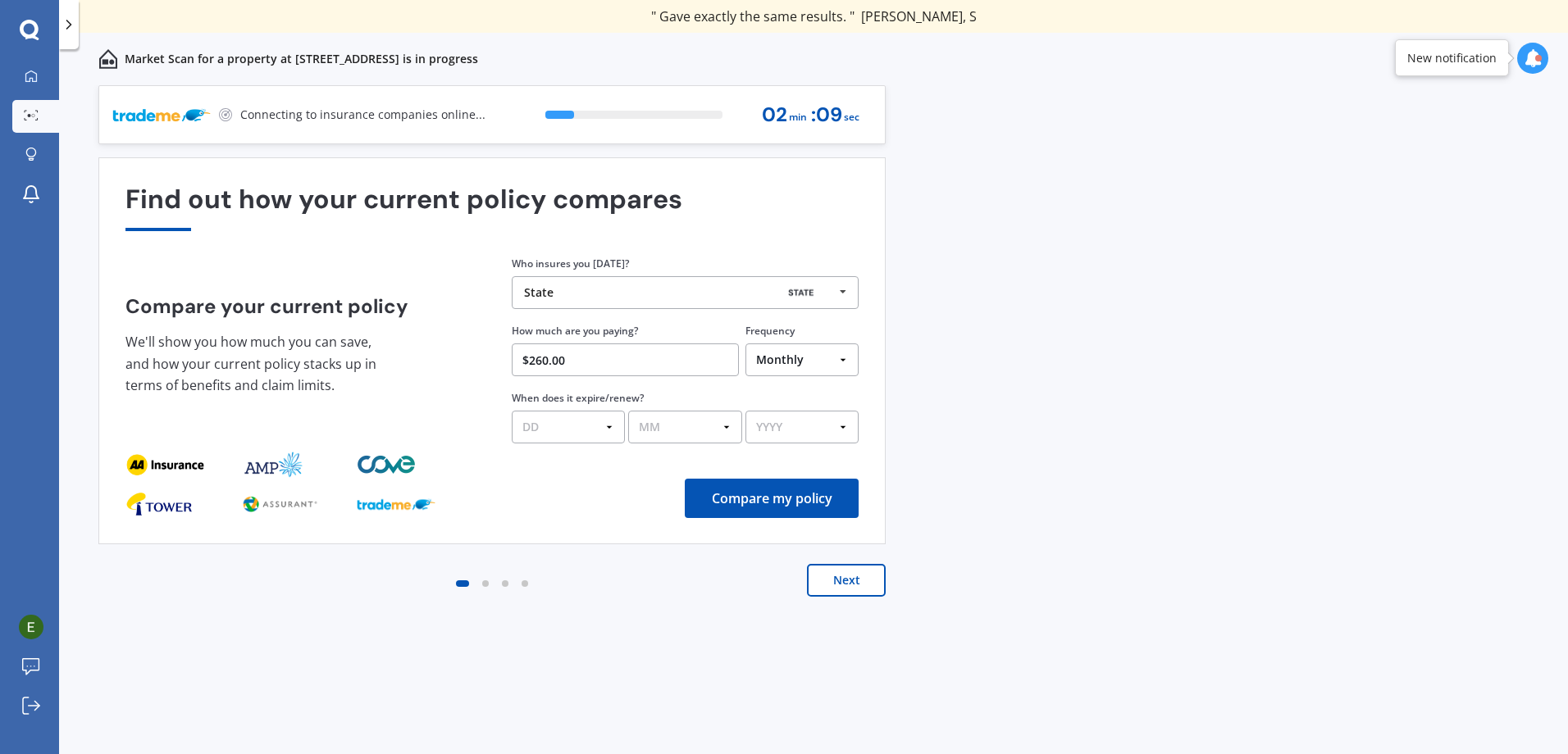
click at [797, 494] on button "Compare my policy" at bounding box center [771, 498] width 174 height 39
click at [584, 433] on select "DD 01 02 03 04 05 06 07 08 09 10 11 12 13 14 15 16 17 18 19 20 21 22 23 24 25 2…" at bounding box center [568, 427] width 114 height 32
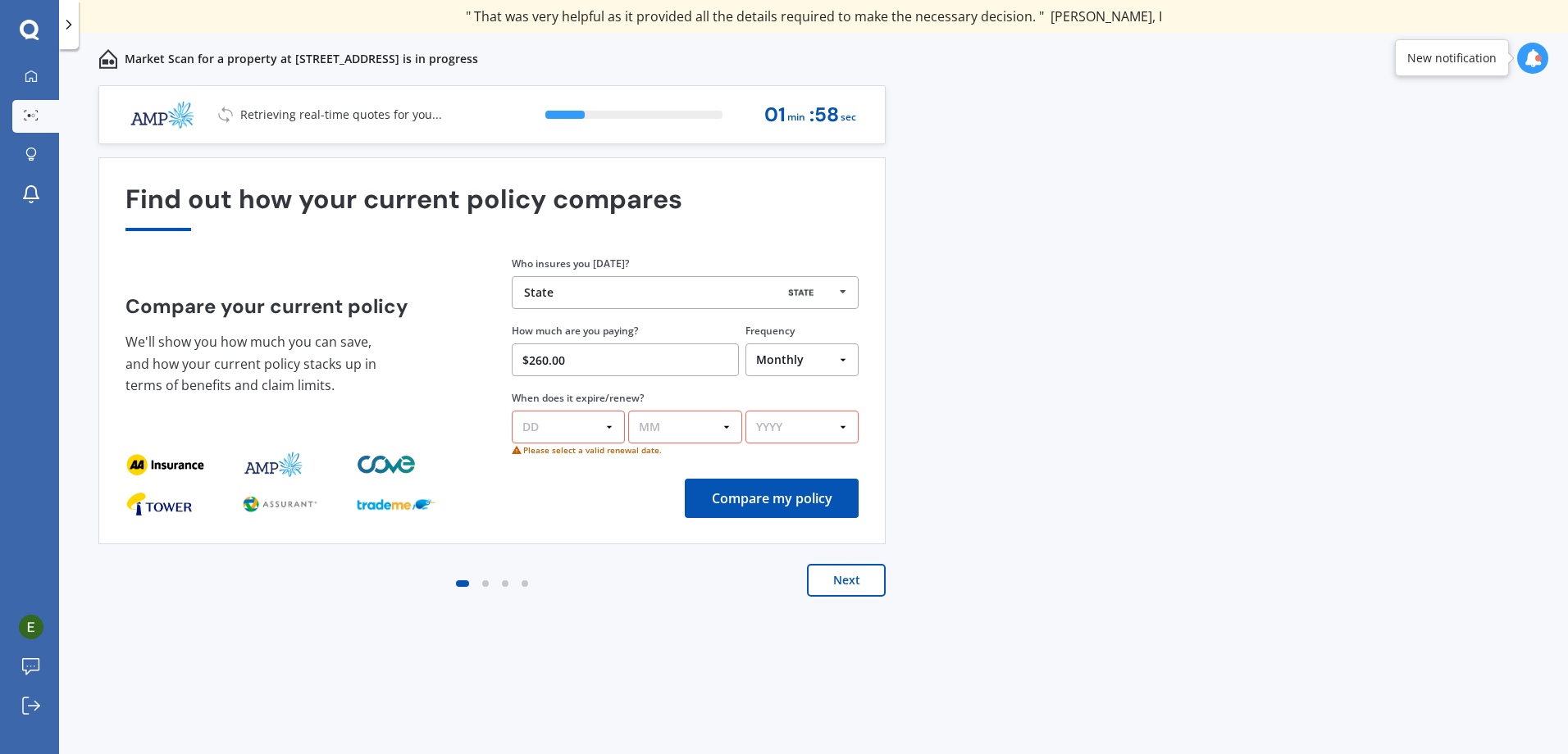
select select "30"
click at [512, 410] on select "DD 01 02 03 04 05 06 07 08 09 10 11 12 13 14 15 16 17 18 19 20 21 22 23 24 25 2…" at bounding box center [568, 427] width 114 height 32
click at [691, 448] on div "Find out how your current policy compares Compare your current policy We'll sho…" at bounding box center [491, 350] width 733 height 333
click at [696, 440] on select "MM 01 02 03 04 05 06 07 08 09 10 11 12" at bounding box center [684, 427] width 114 height 32
select select "06"
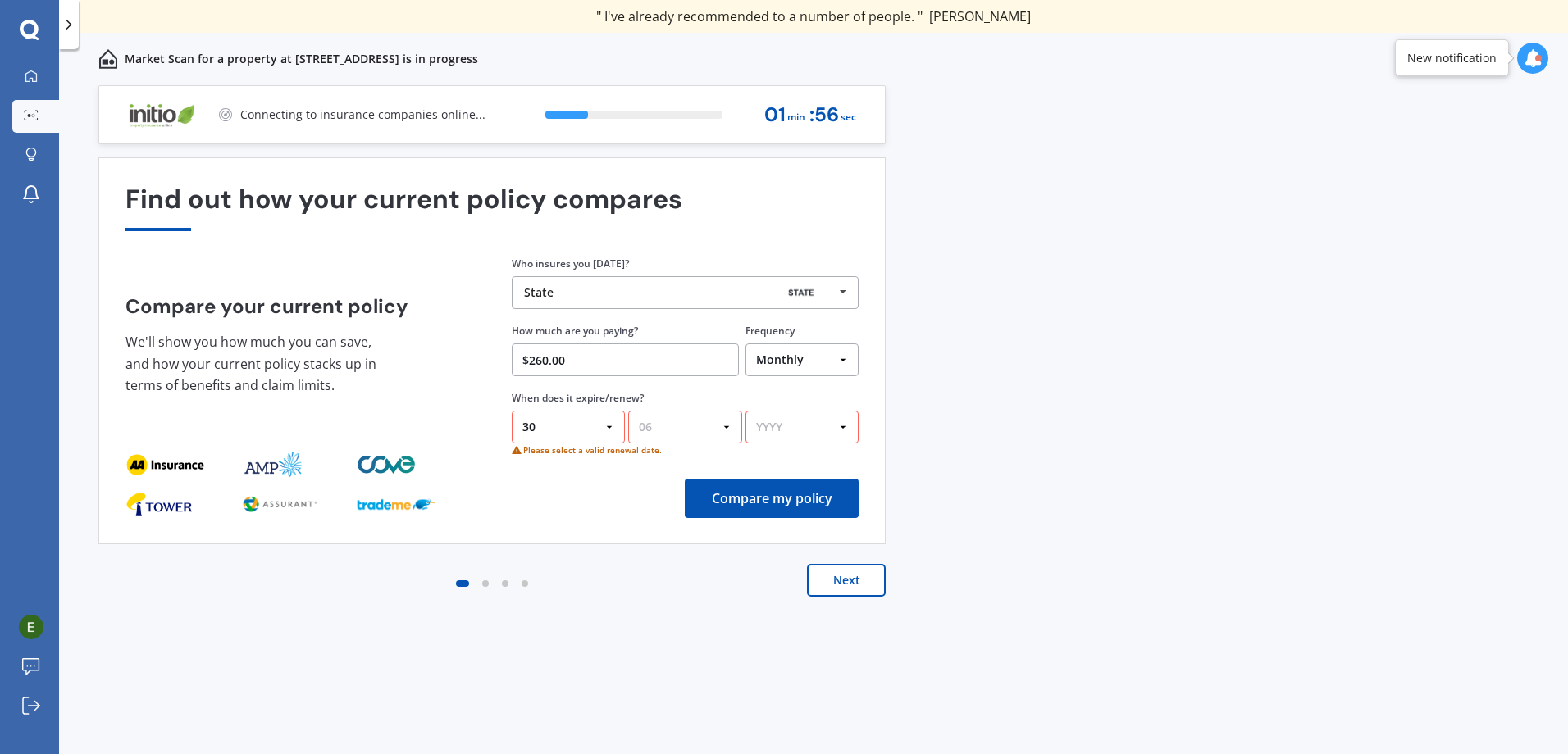
click at [628, 410] on select "MM 01 02 03 04 05 06 07 08 09 10 11 12" at bounding box center [684, 427] width 114 height 32
click at [808, 410] on div "DD 01 02 03 04 05 06 07 08 09 10 11 12 13 14 15 16 17 18 19 20 21 22 23 24 25 2…" at bounding box center [684, 425] width 346 height 38
drag, startPoint x: 802, startPoint y: 417, endPoint x: 805, endPoint y: 431, distance: 14.3
click at [802, 417] on select "YYYY 2026 2025 2024" at bounding box center [802, 427] width 114 height 32
select select "2026"
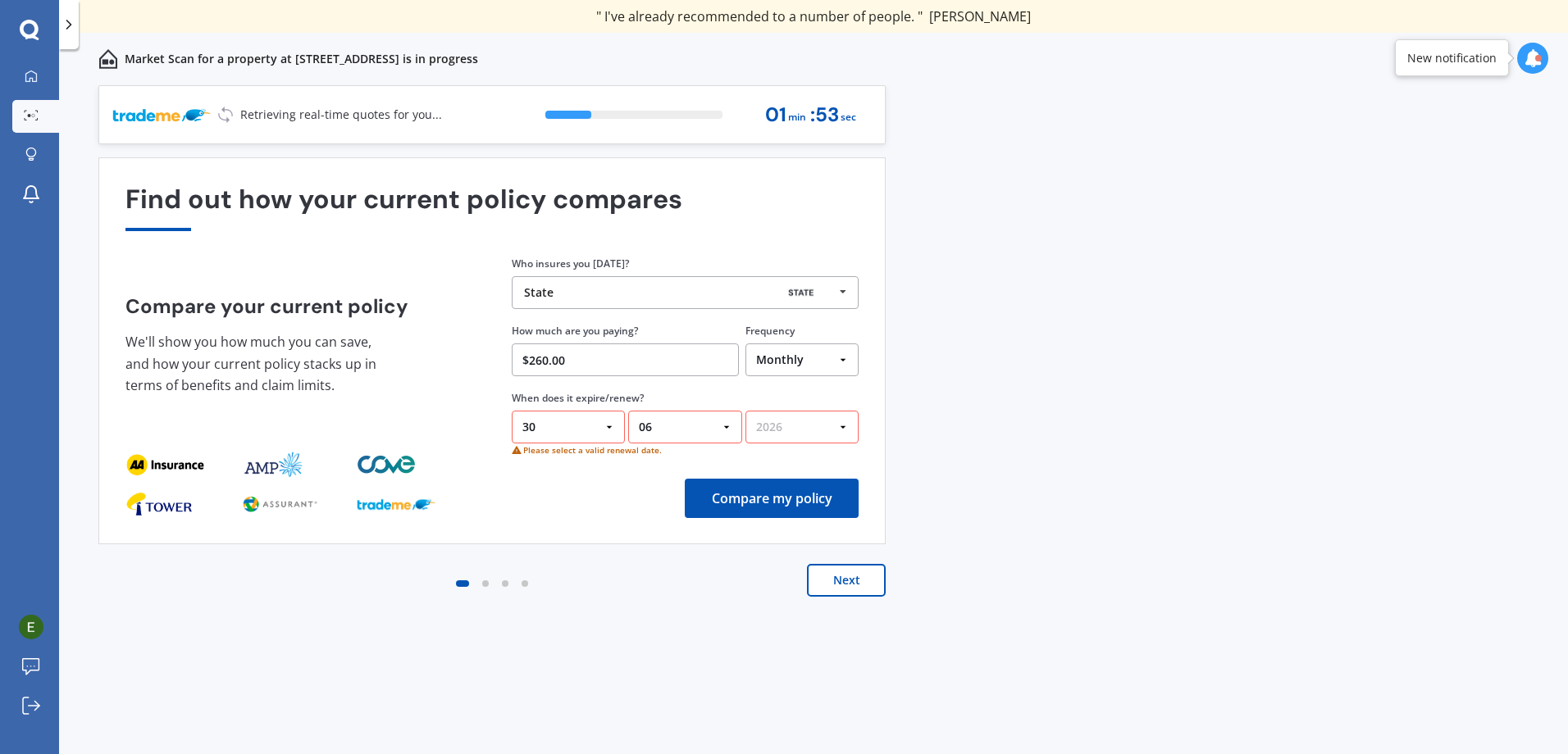
click at [745, 410] on select "YYYY 2026 2025 2024" at bounding box center [802, 427] width 114 height 32
click at [795, 499] on button "Compare my policy" at bounding box center [771, 498] width 174 height 39
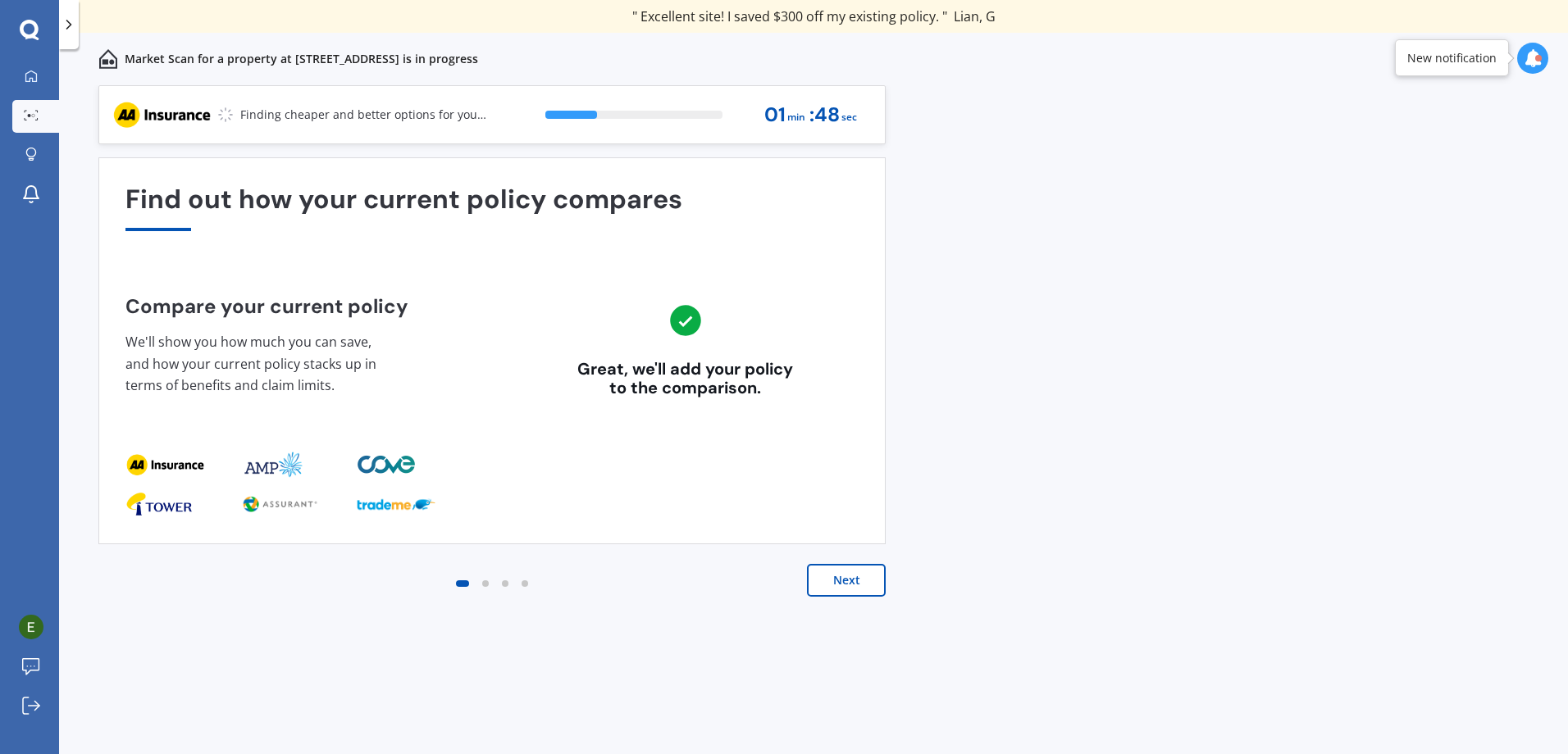
click at [846, 581] on button "Next" at bounding box center [846, 580] width 78 height 32
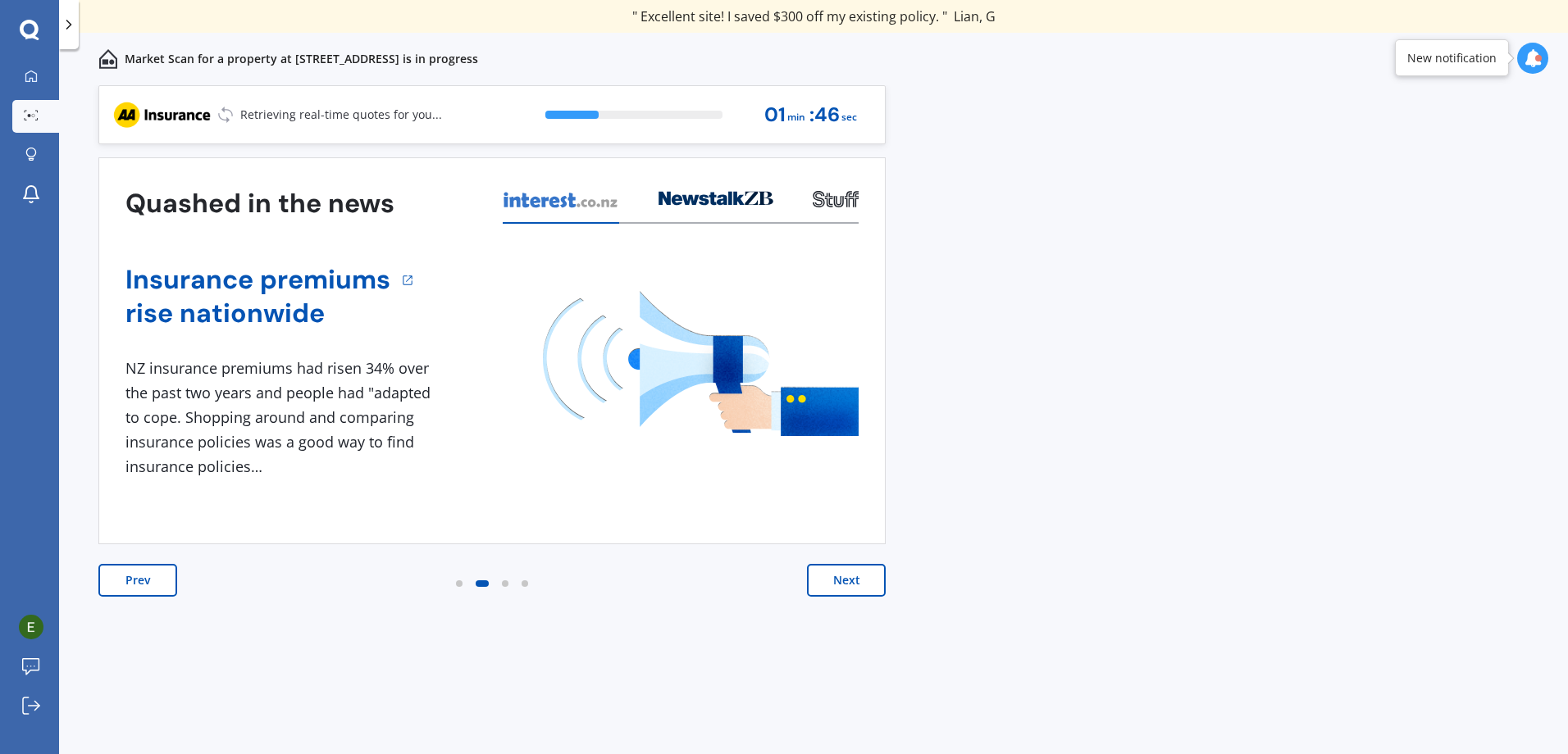
click at [846, 581] on button "Next" at bounding box center [846, 580] width 78 height 32
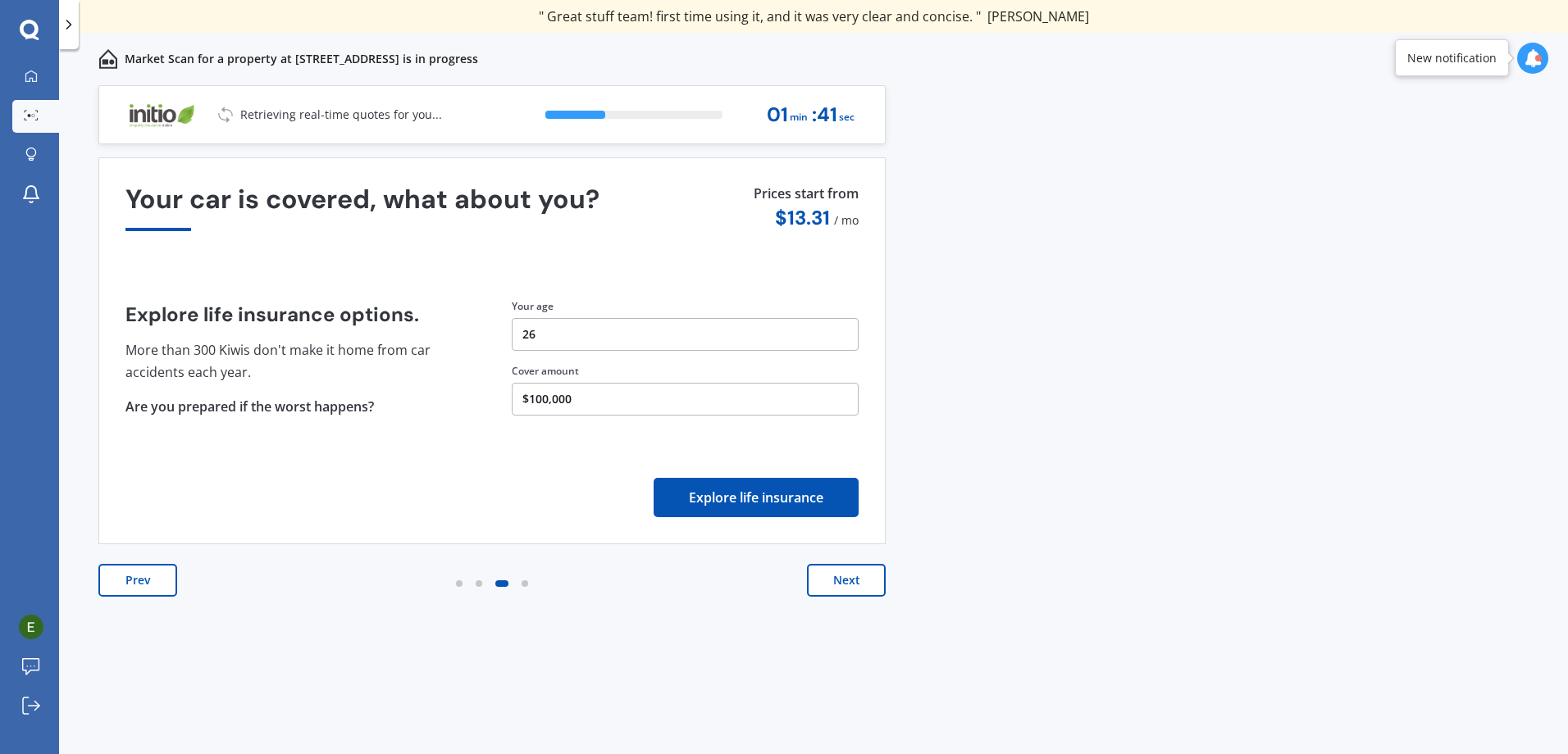
click at [846, 581] on button "Next" at bounding box center [846, 580] width 78 height 32
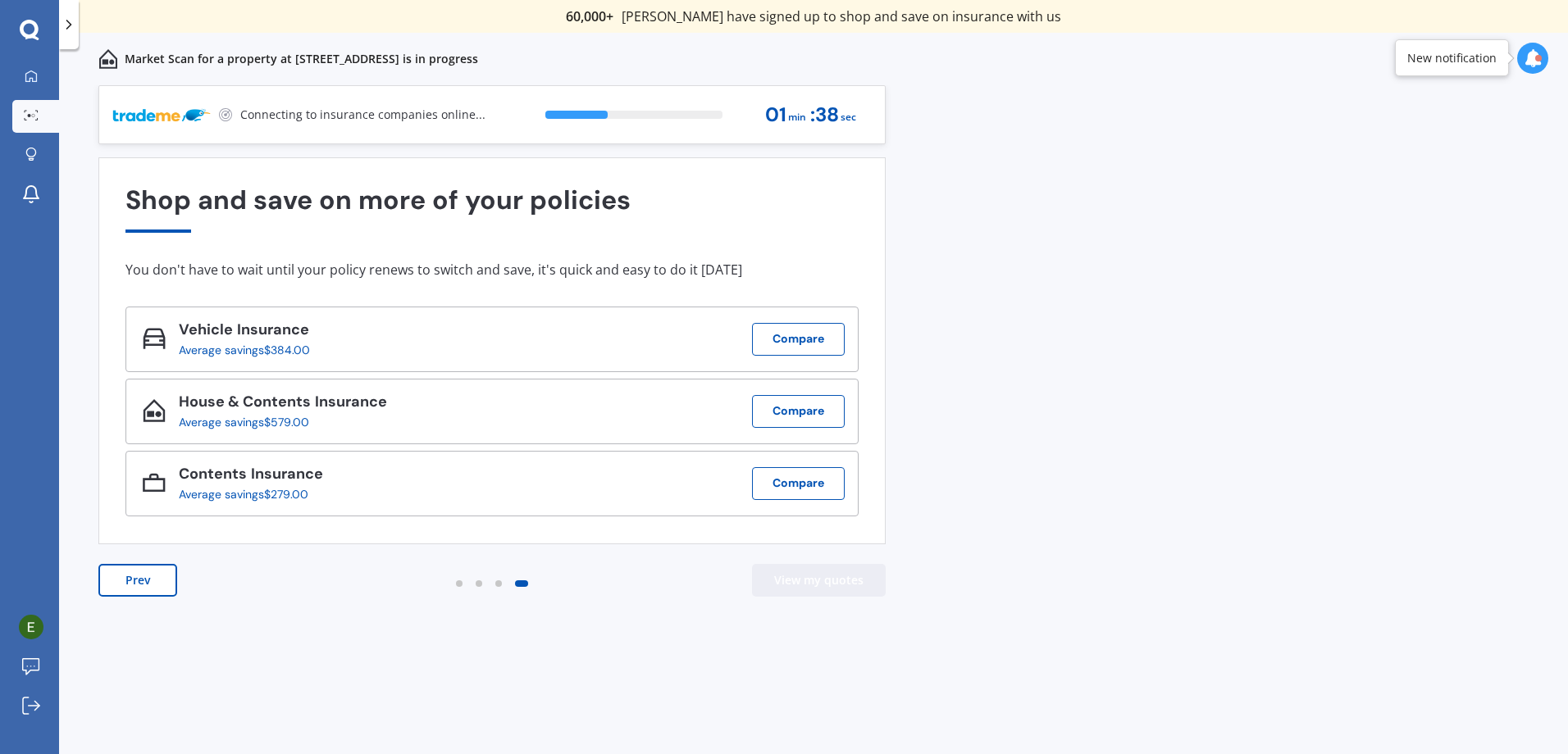
click at [841, 588] on button "View my quotes" at bounding box center [819, 580] width 134 height 32
click at [1213, 335] on div "Previous 60,000+ Kiwis have signed up to shop and save on insurance with us " H…" at bounding box center [813, 437] width 1509 height 705
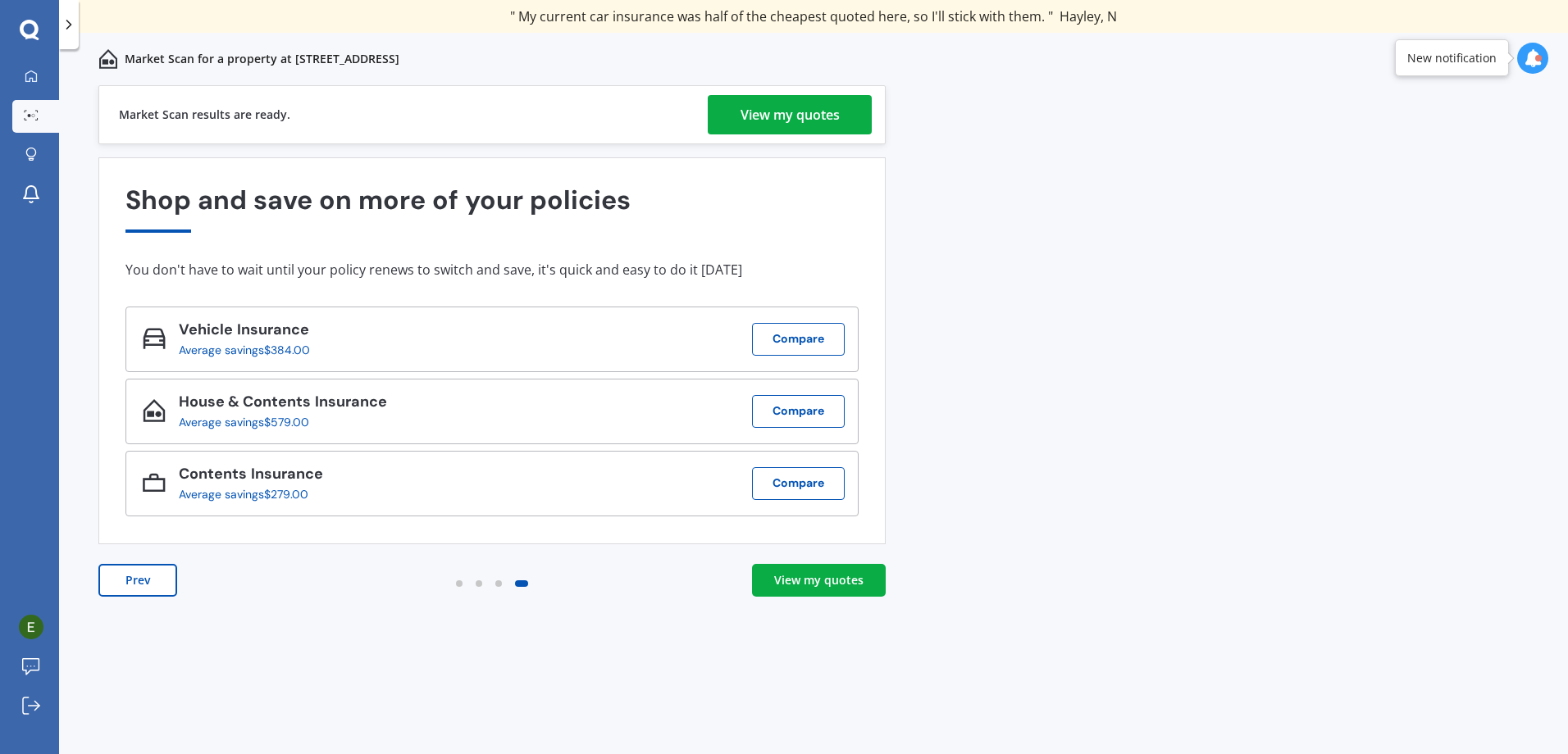
click at [809, 119] on div "View my quotes" at bounding box center [790, 115] width 99 height 39
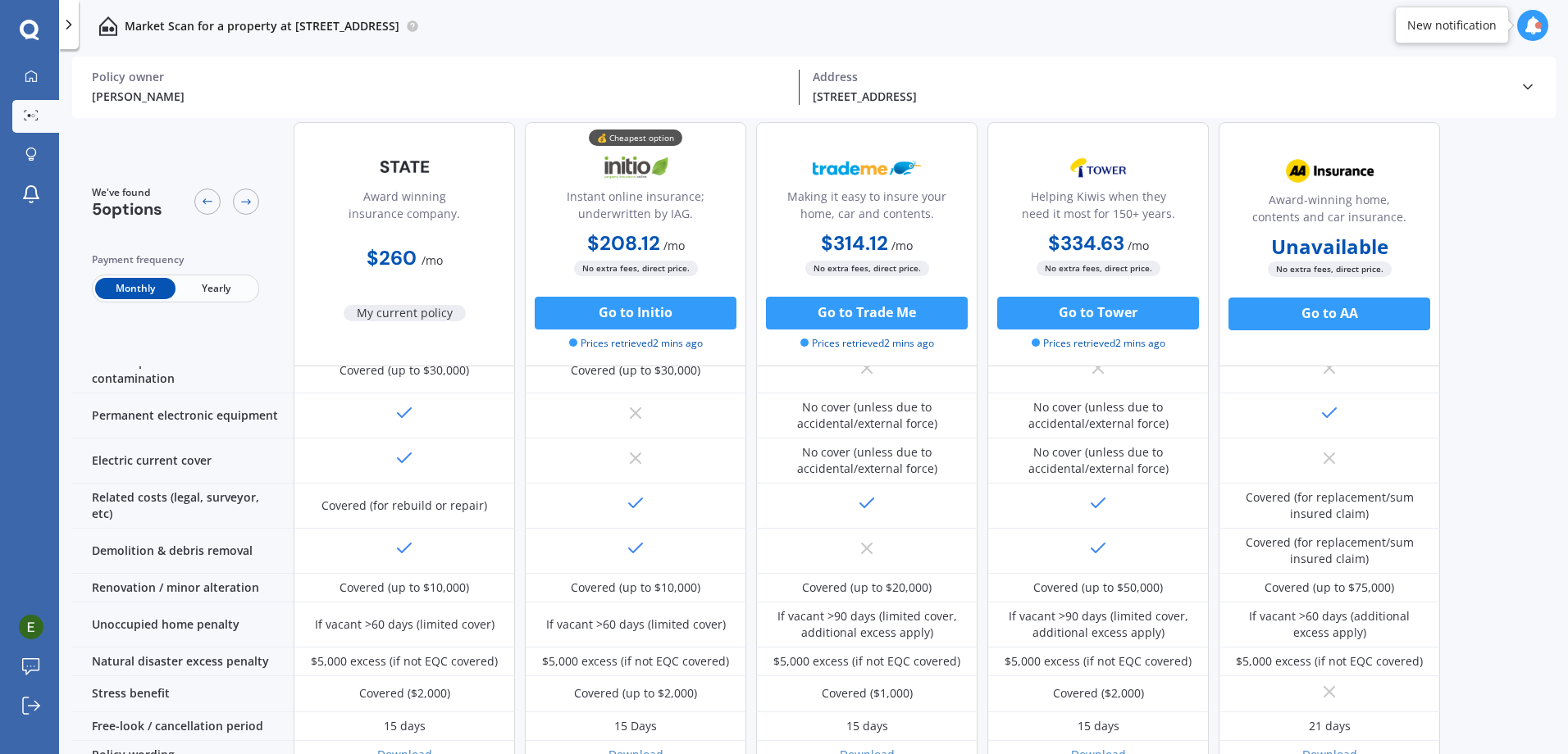
scroll to position [613, 0]
